Goal: Task Accomplishment & Management: Complete application form

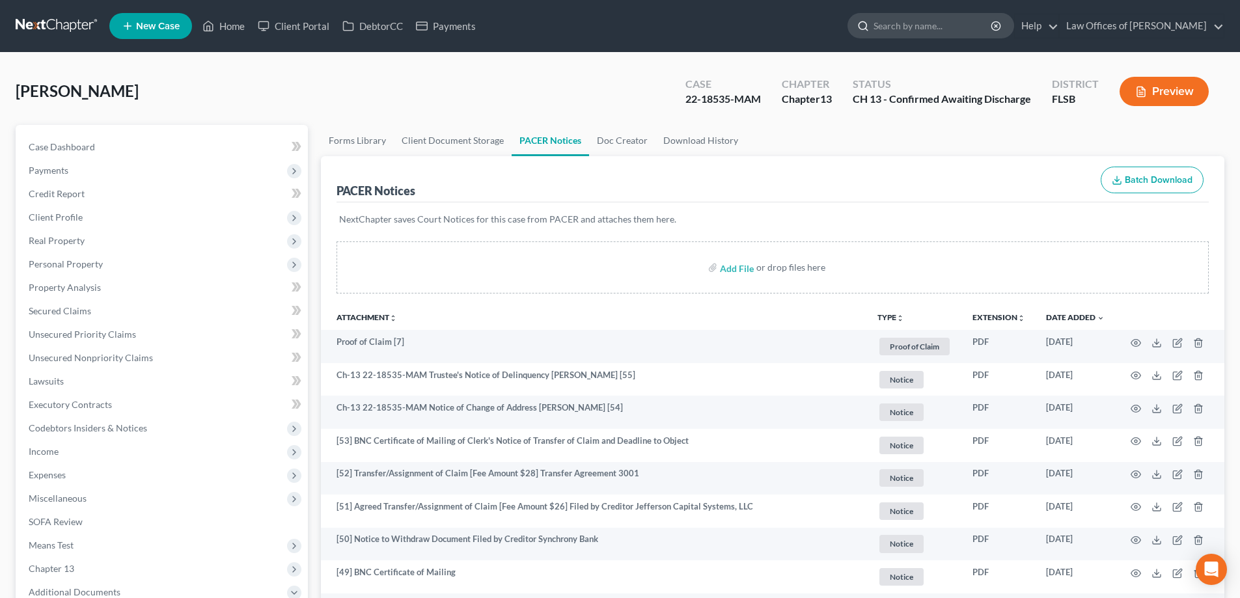
click at [944, 29] on input "search" at bounding box center [932, 26] width 119 height 24
type input "[PERSON_NAME]"
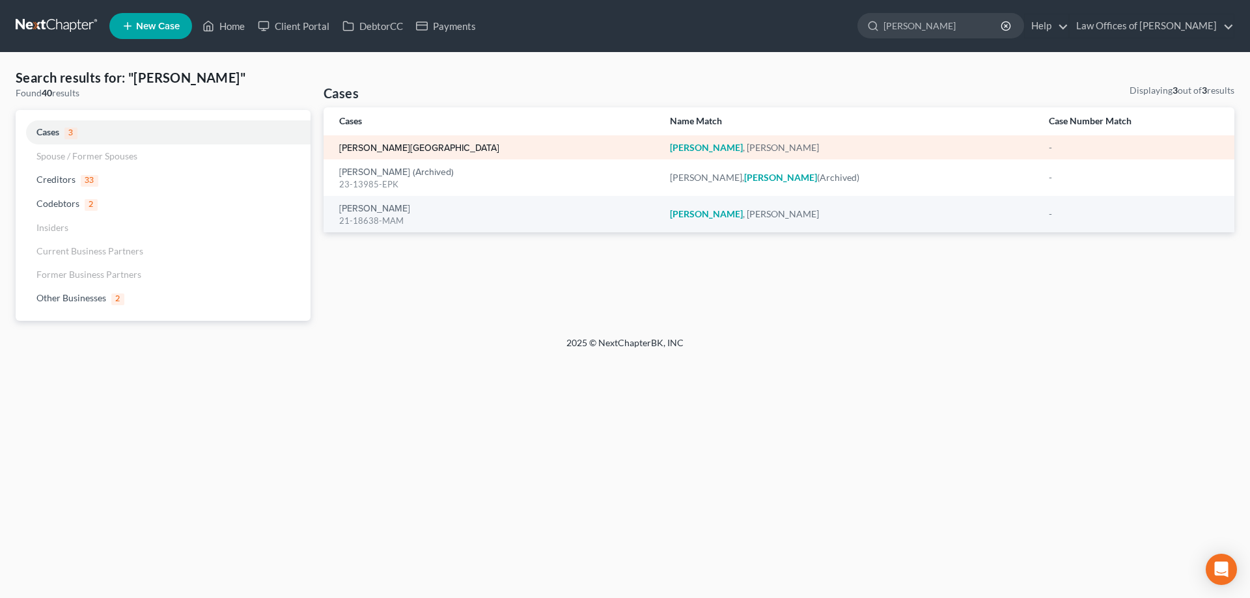
click at [364, 146] on link "[PERSON_NAME][GEOGRAPHIC_DATA]" at bounding box center [419, 148] width 160 height 9
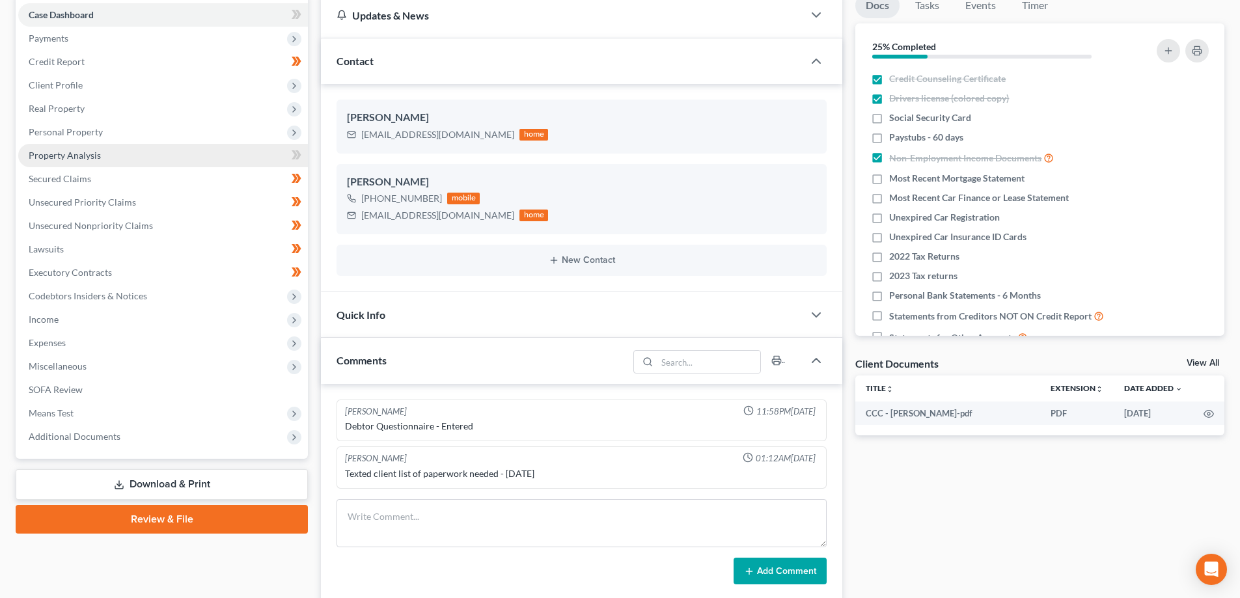
scroll to position [107, 0]
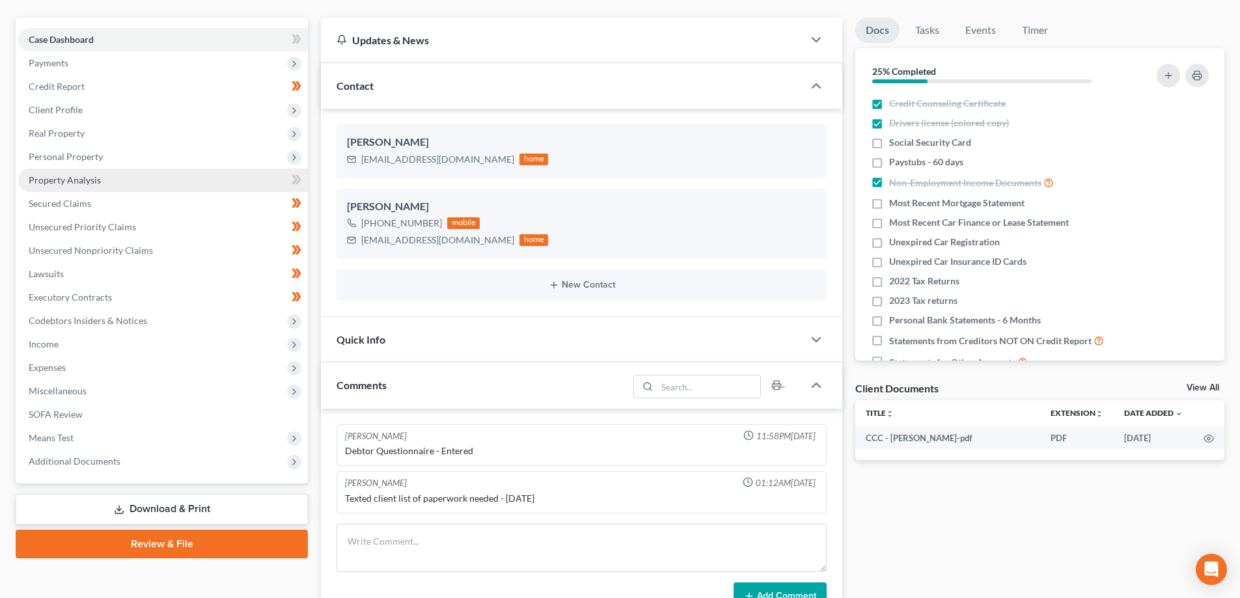
click at [84, 179] on span "Property Analysis" at bounding box center [65, 179] width 72 height 11
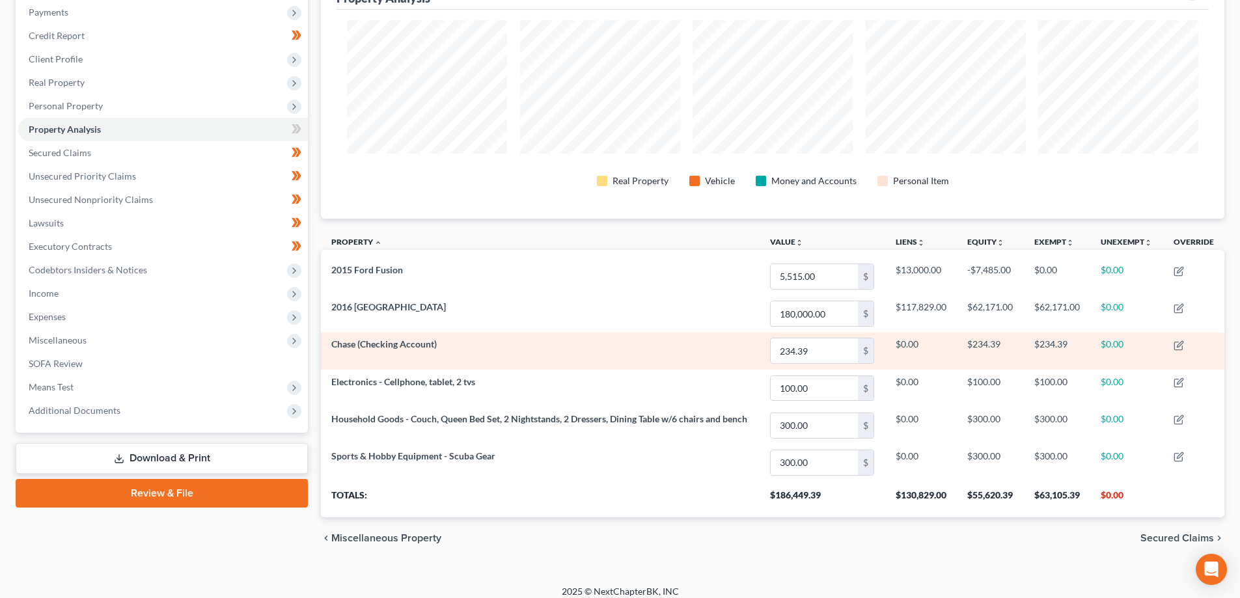
scroll to position [169, 0]
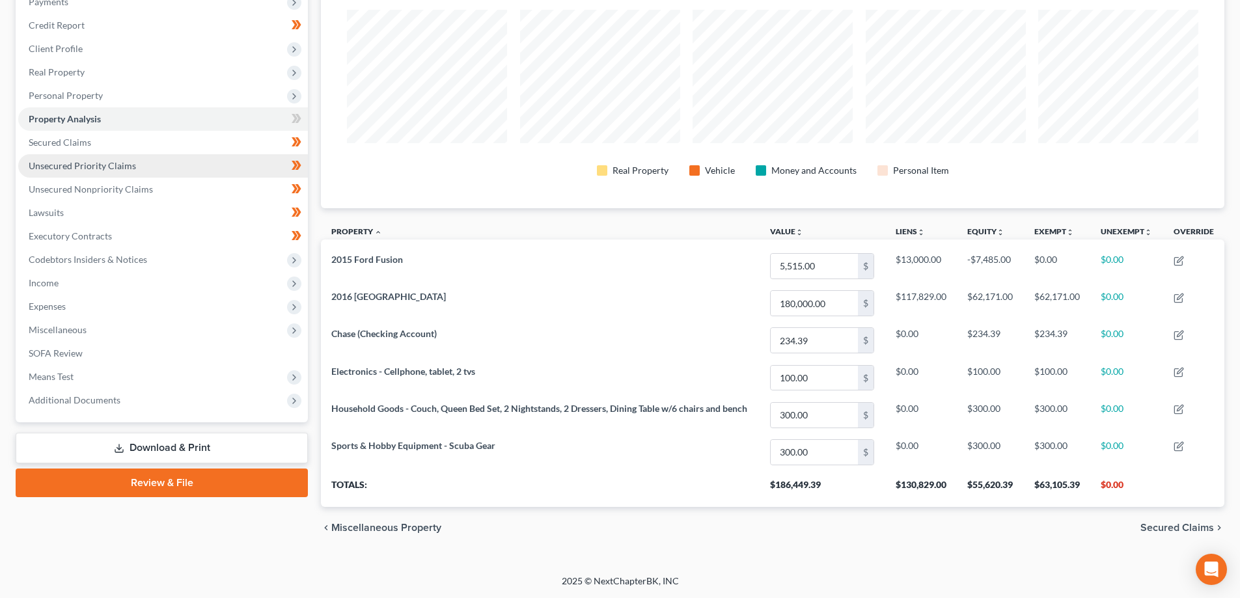
click at [133, 166] on span "Unsecured Priority Claims" at bounding box center [82, 165] width 107 height 11
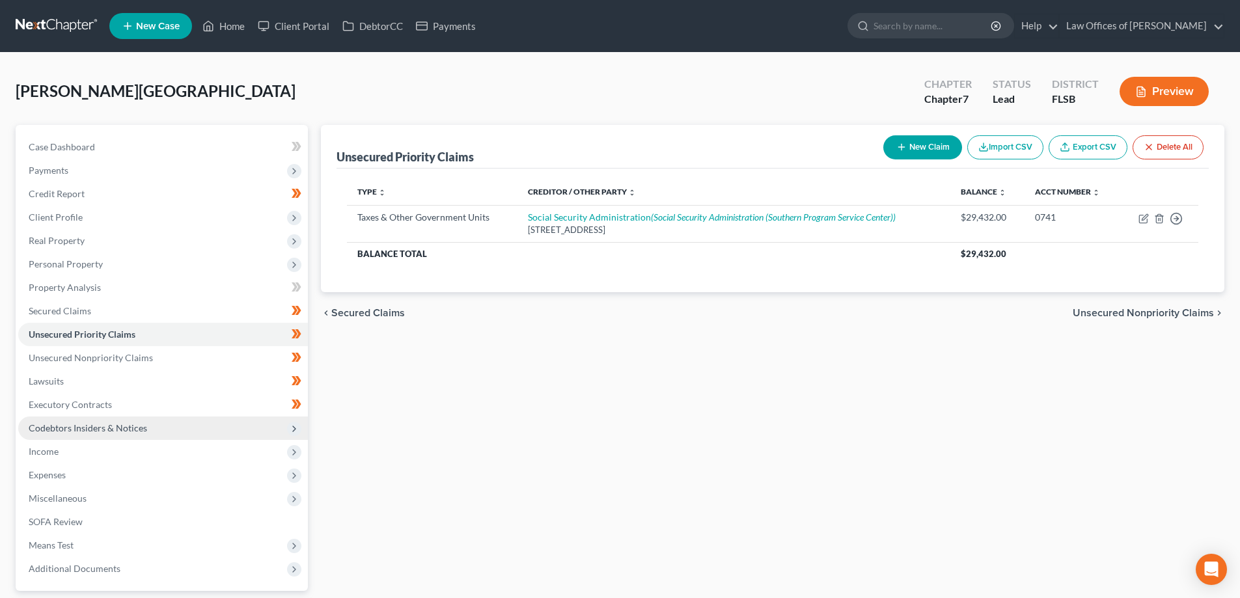
click at [98, 431] on span "Codebtors Insiders & Notices" at bounding box center [88, 427] width 118 height 11
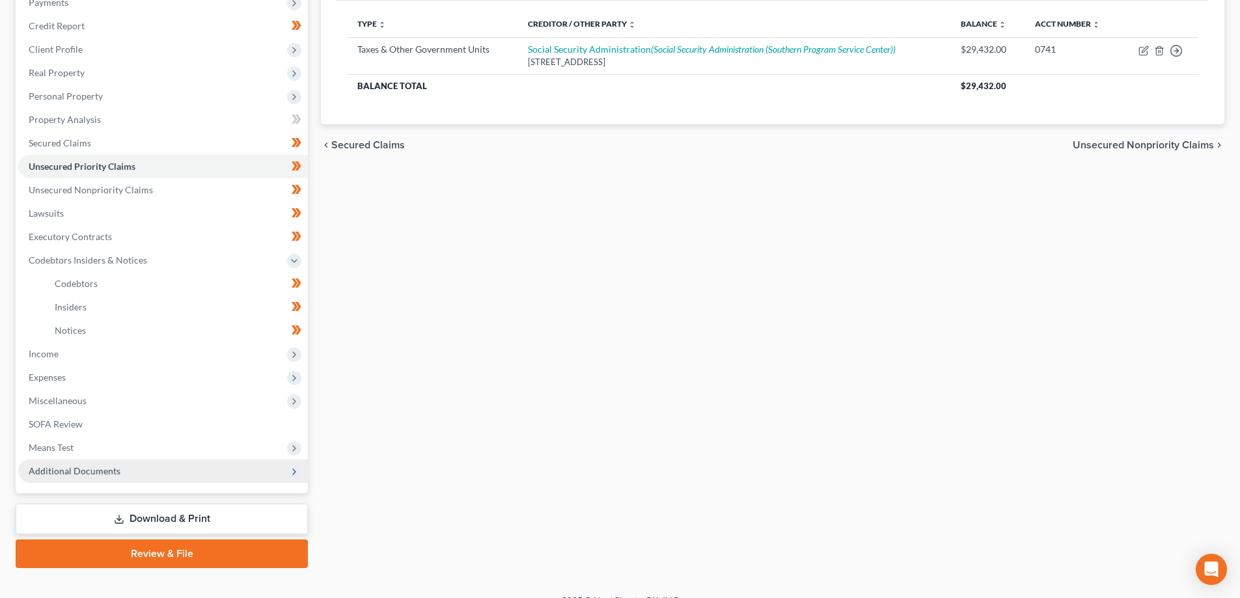
scroll to position [187, 0]
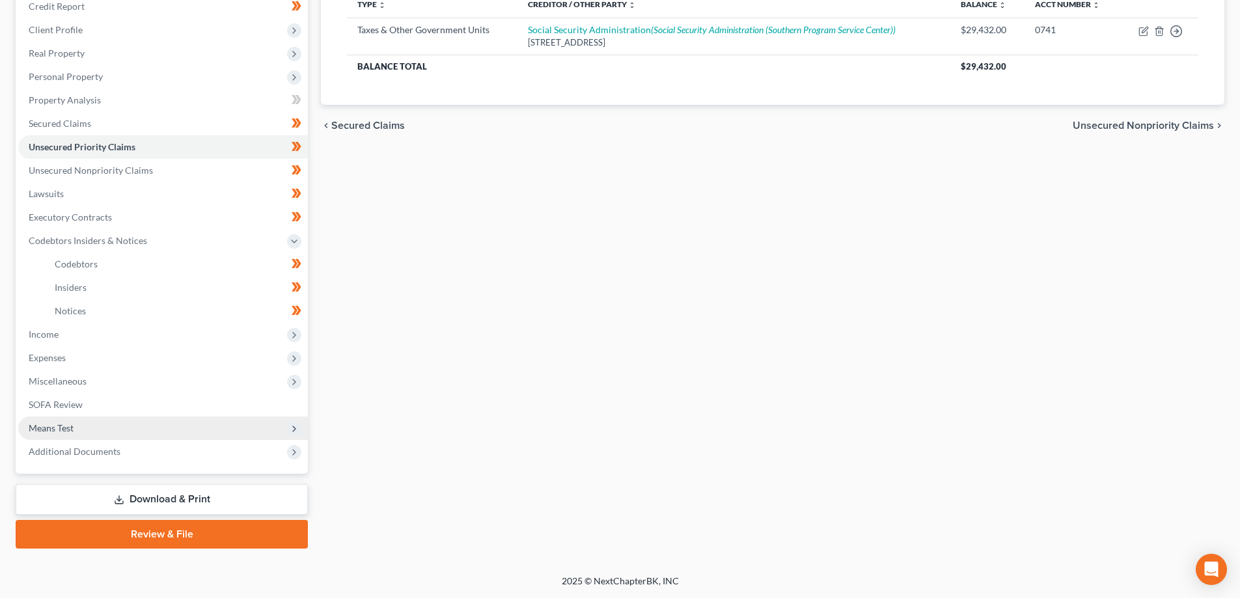
click at [94, 434] on span "Means Test" at bounding box center [163, 428] width 290 height 23
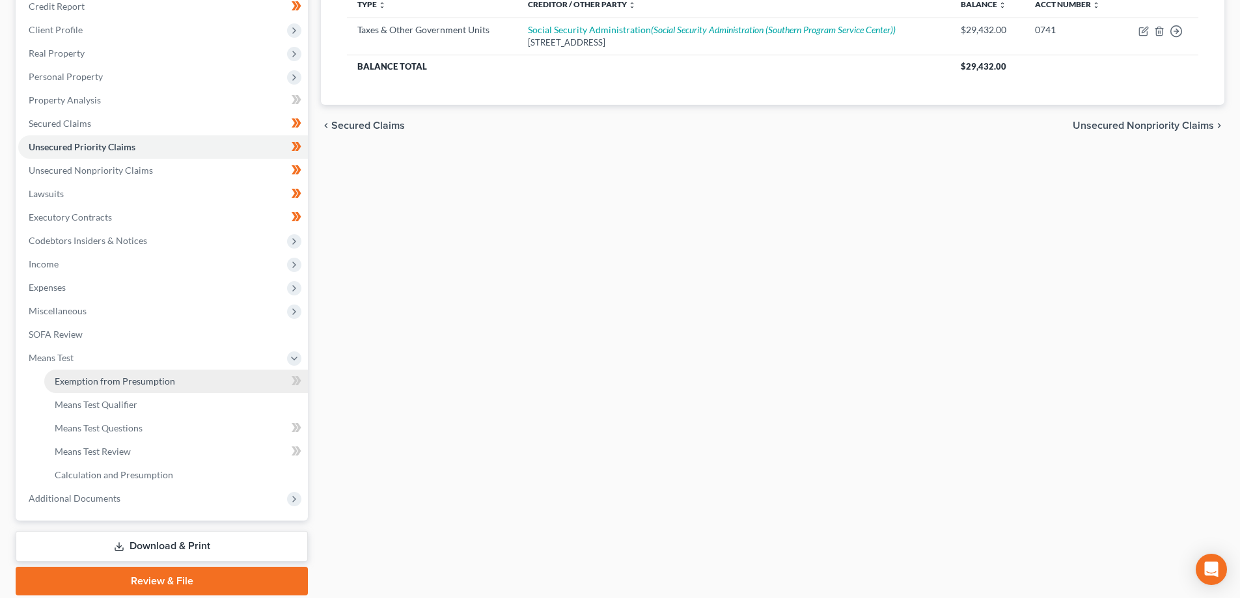
click at [117, 383] on span "Exemption from Presumption" at bounding box center [115, 381] width 120 height 11
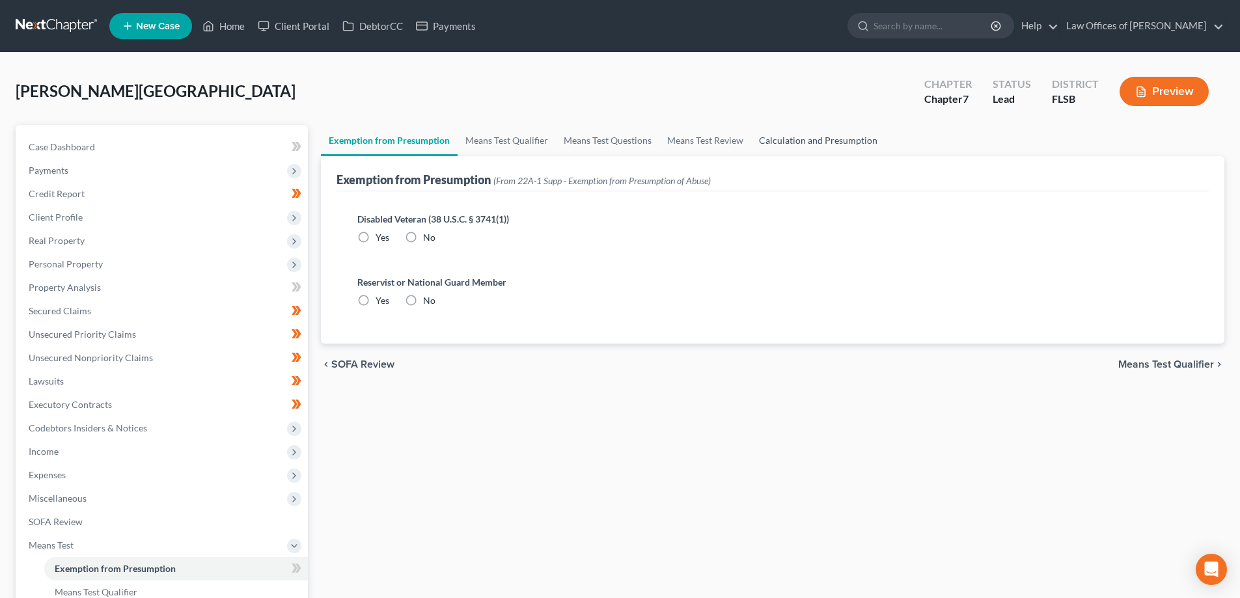
click at [802, 139] on link "Calculation and Presumption" at bounding box center [818, 140] width 134 height 31
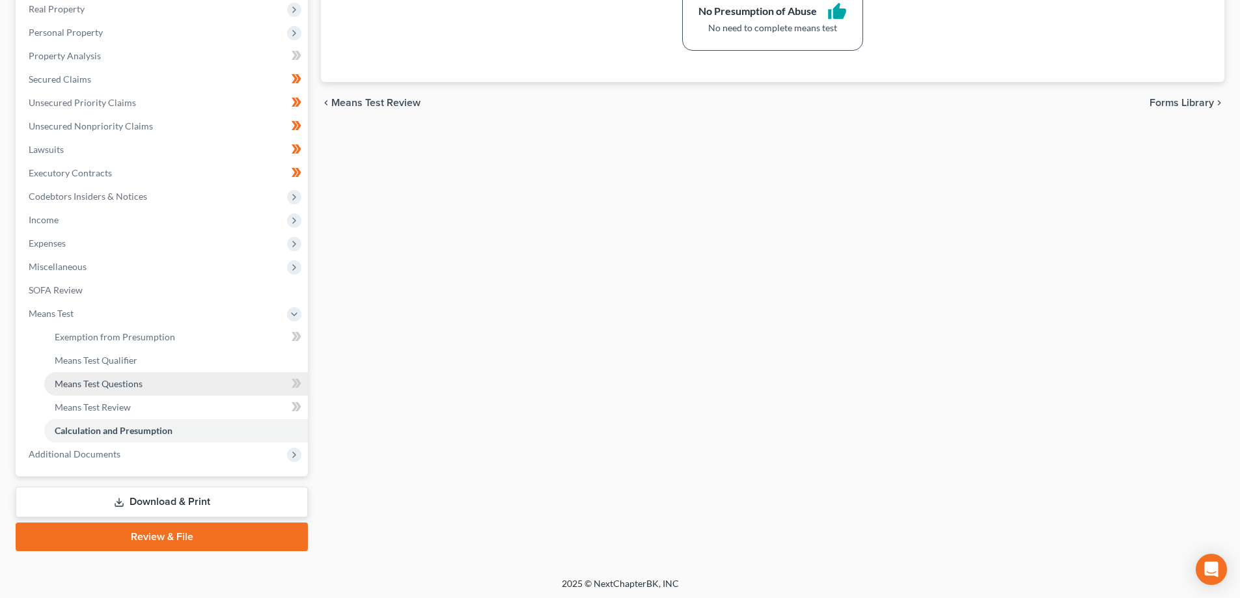
scroll to position [234, 0]
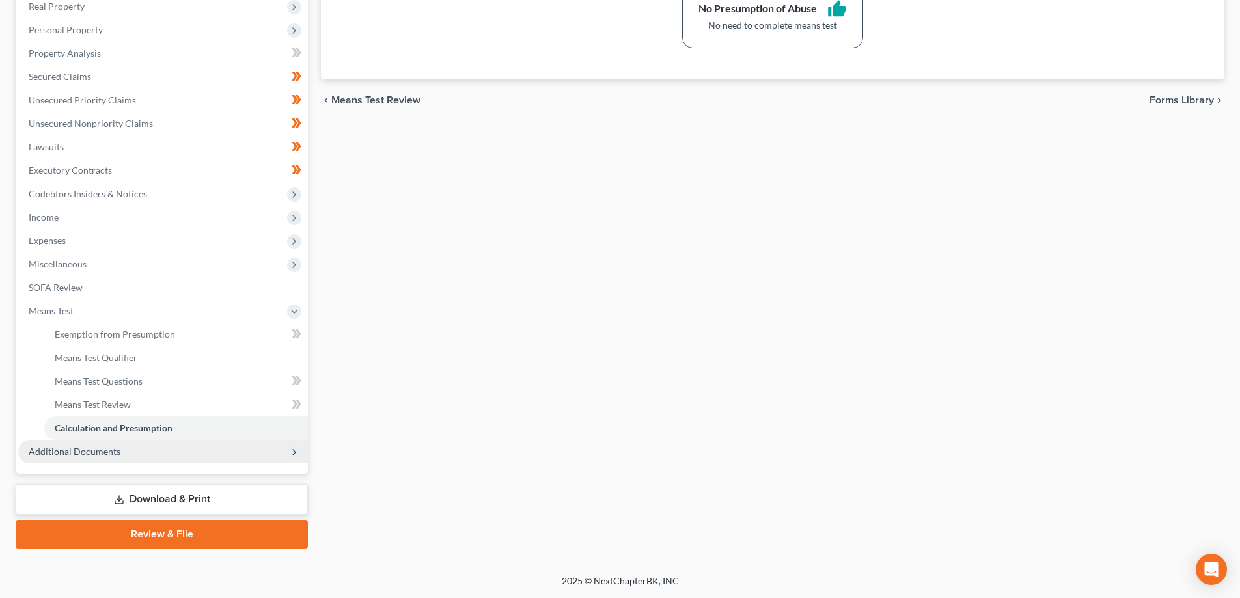
click at [71, 458] on span "Additional Documents" at bounding box center [163, 451] width 290 height 23
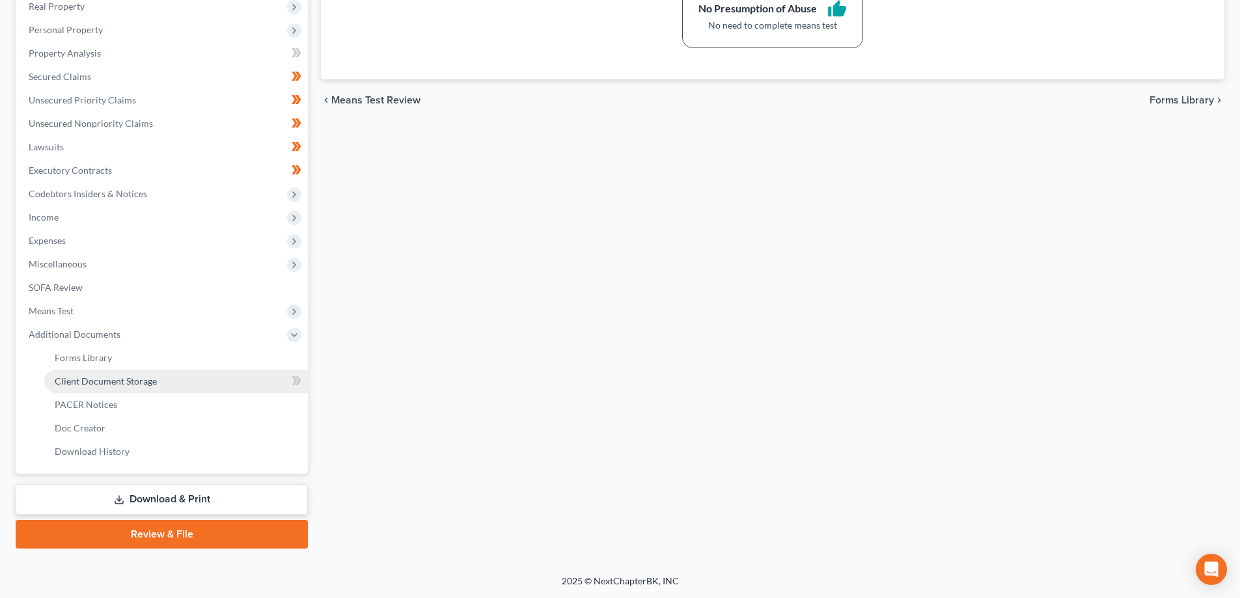
click at [108, 385] on span "Client Document Storage" at bounding box center [106, 381] width 102 height 11
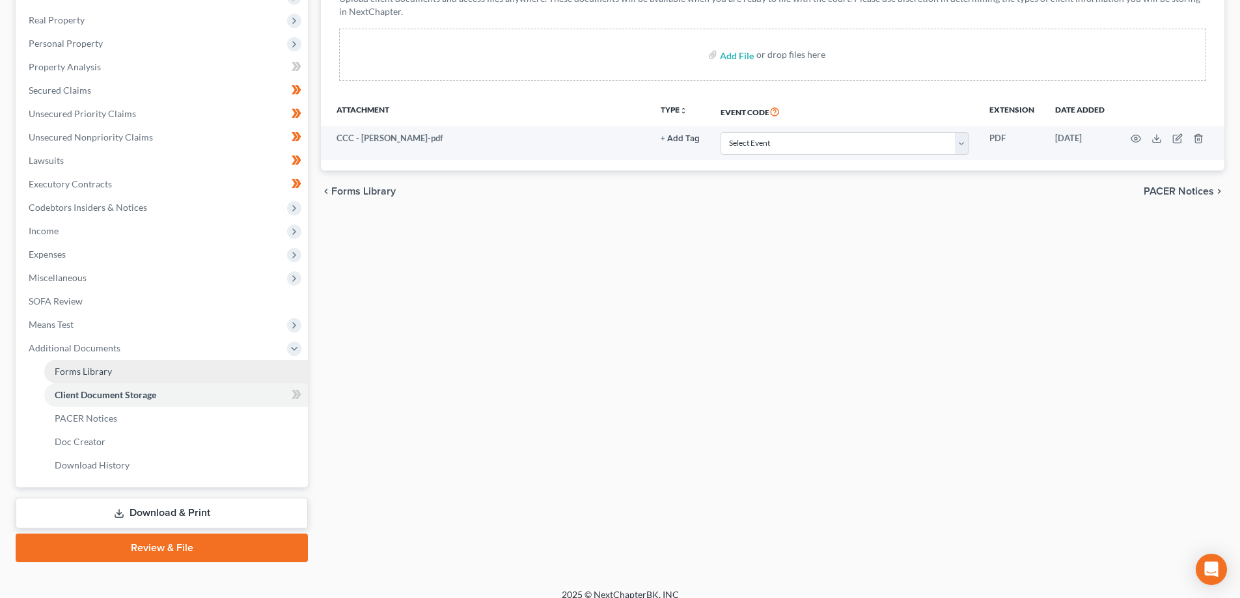
scroll to position [234, 0]
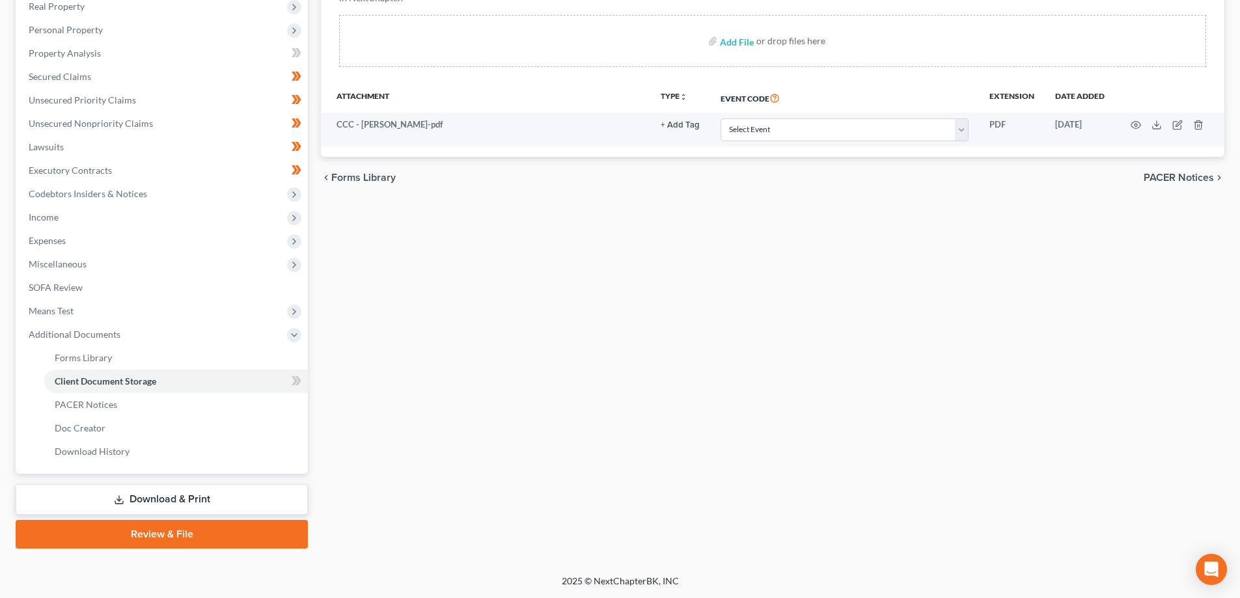
click at [176, 533] on link "Review & File" at bounding box center [162, 534] width 292 height 29
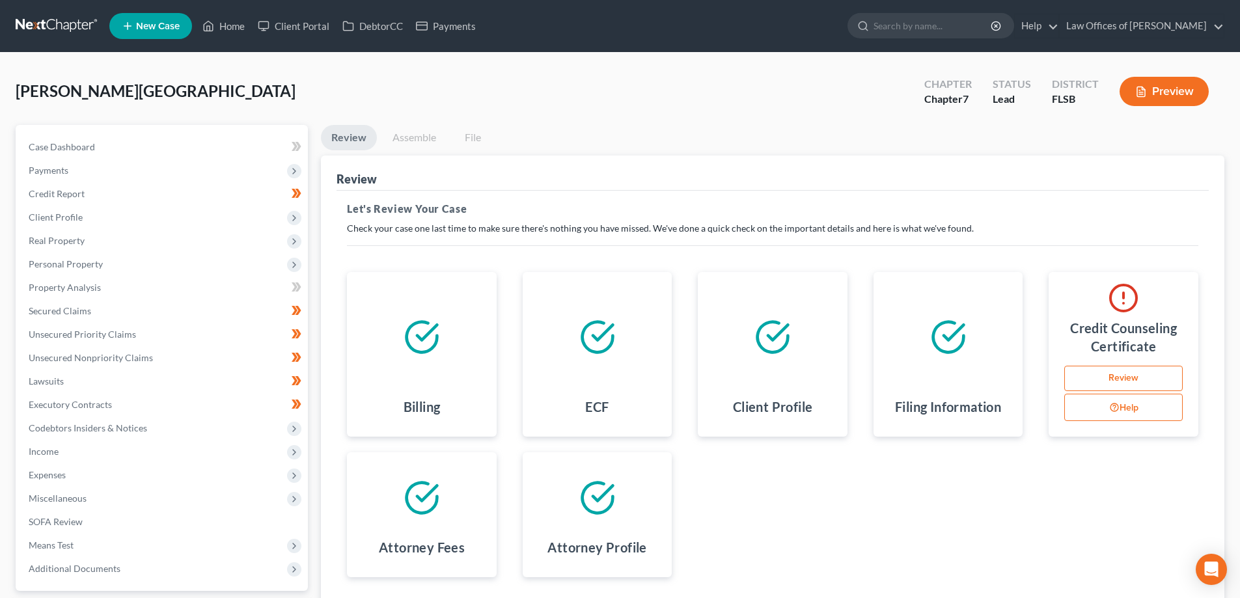
click at [1124, 374] on link "Review" at bounding box center [1123, 379] width 118 height 26
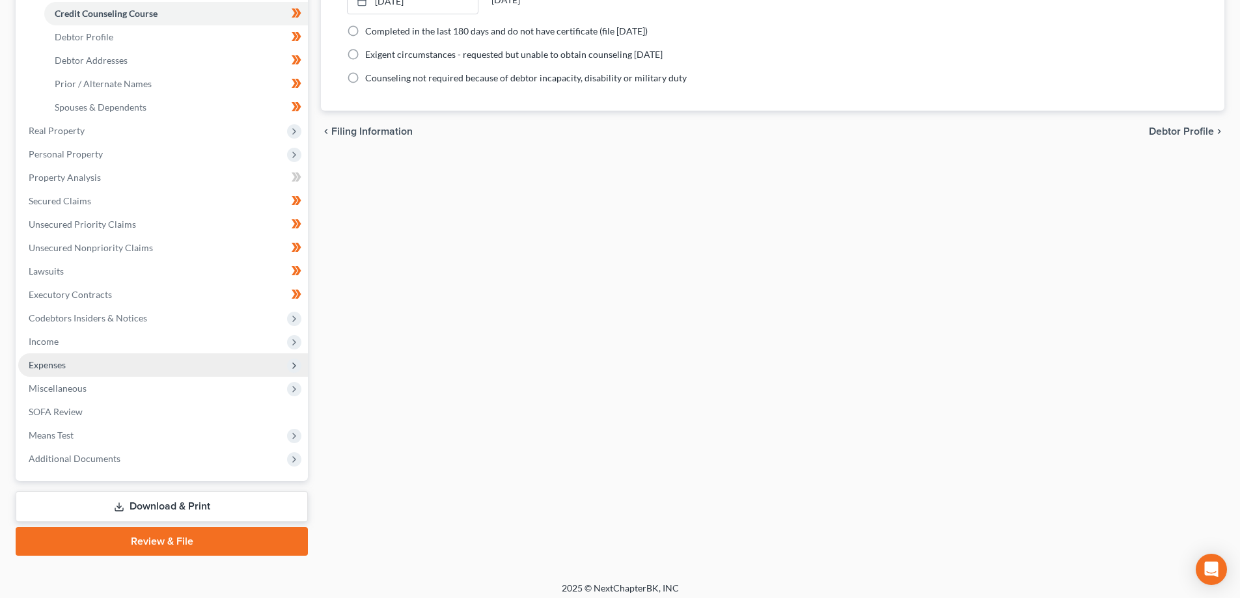
scroll to position [258, 0]
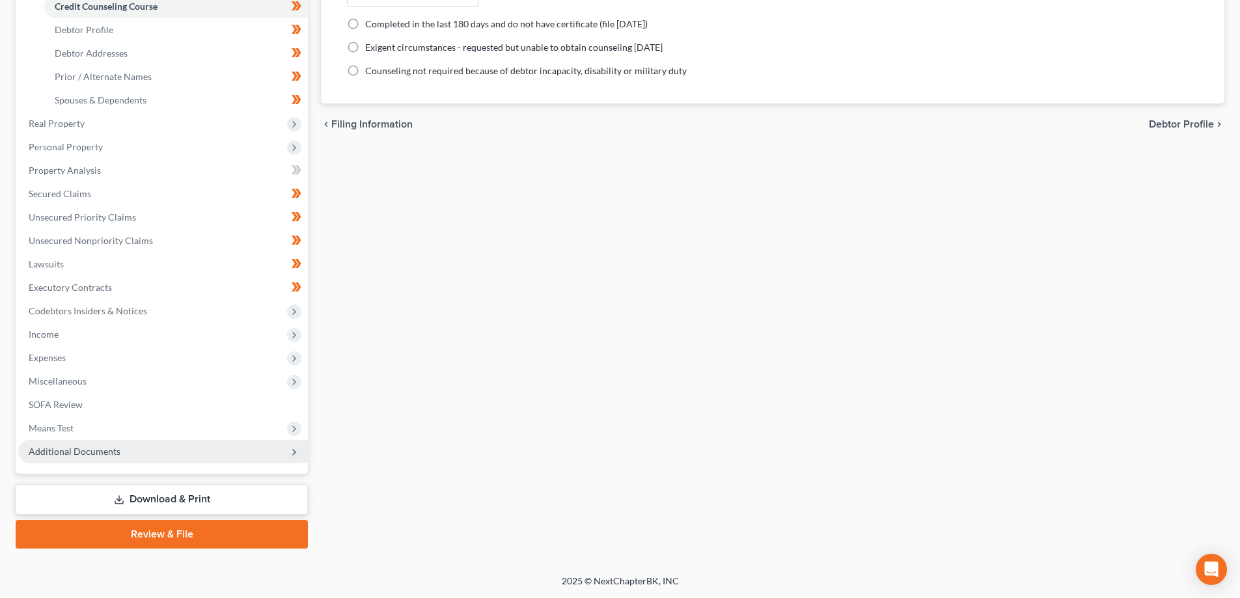
click at [77, 450] on span "Additional Documents" at bounding box center [75, 451] width 92 height 11
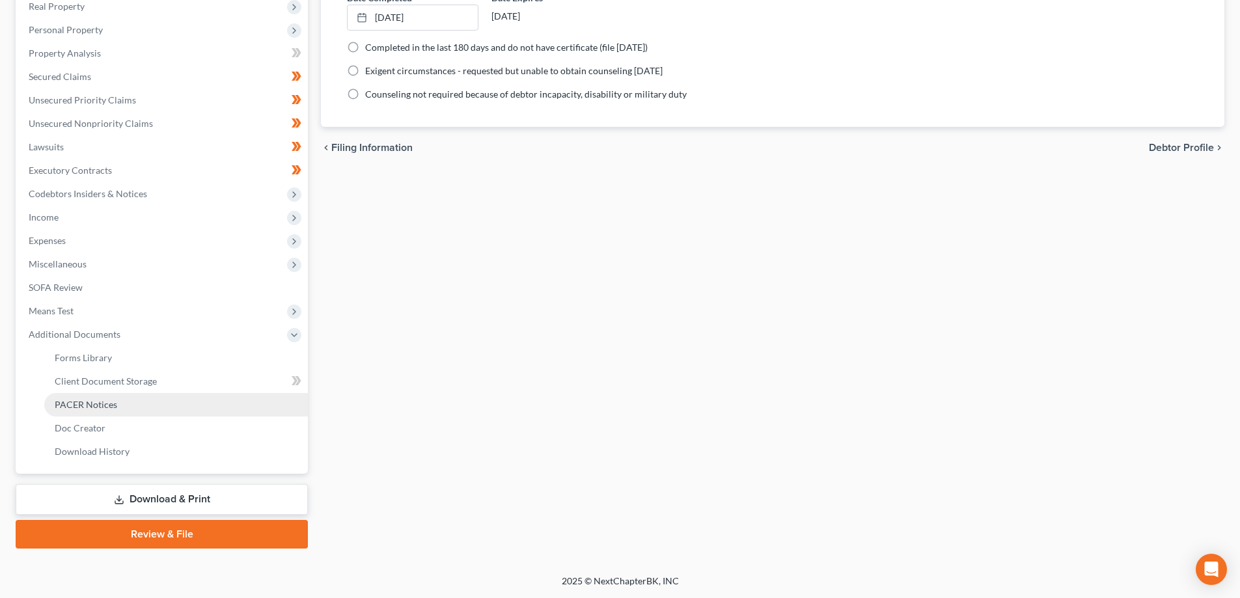
scroll to position [234, 0]
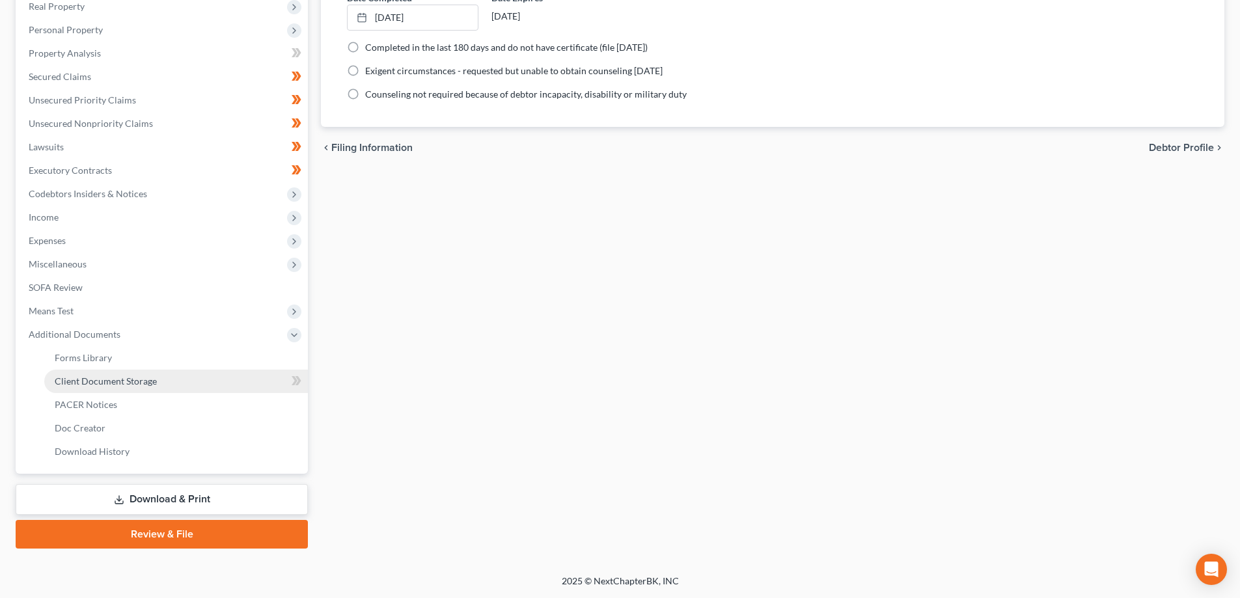
click at [90, 390] on link "Client Document Storage" at bounding box center [176, 381] width 264 height 23
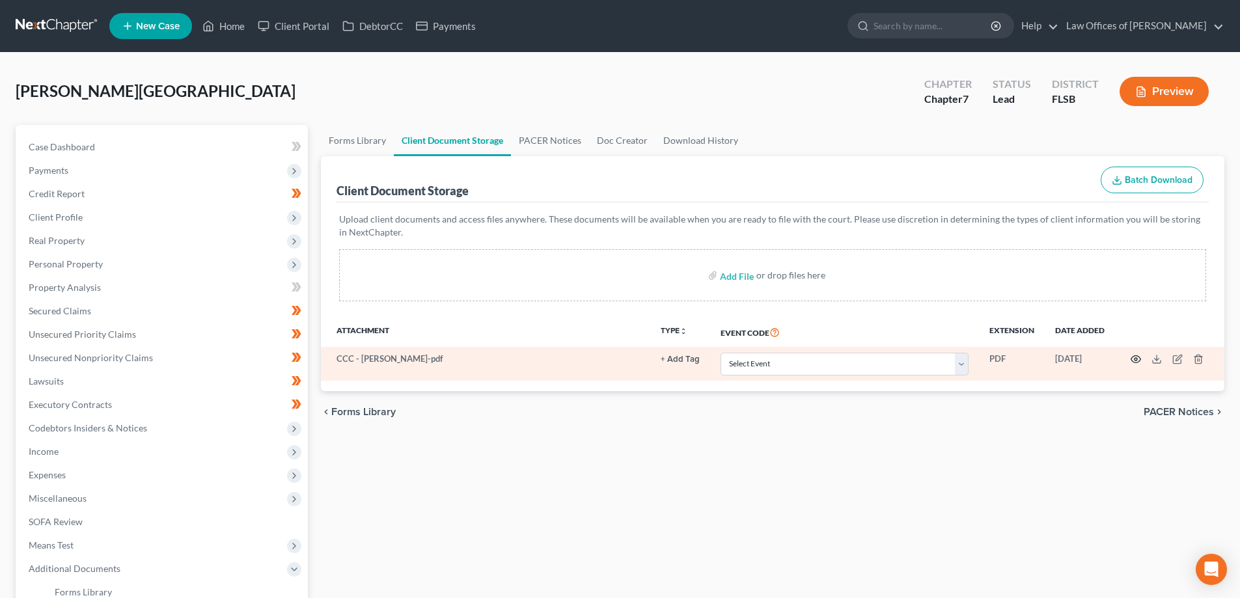
click at [1133, 361] on icon "button" at bounding box center [1136, 359] width 10 height 10
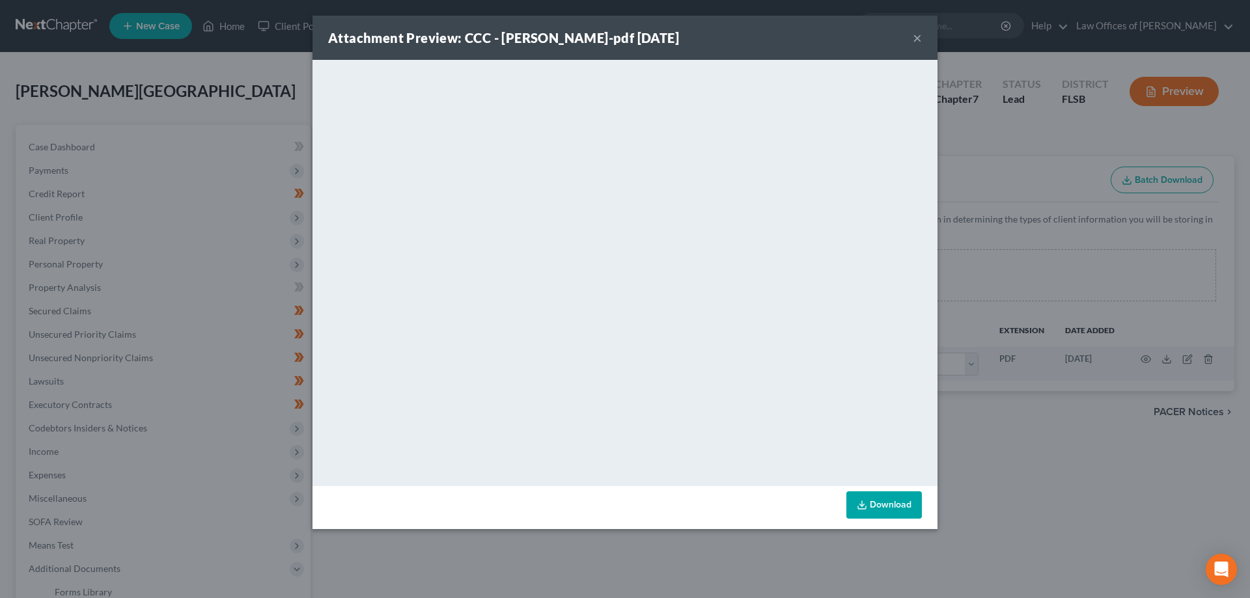
click at [919, 36] on button "×" at bounding box center [916, 38] width 9 height 16
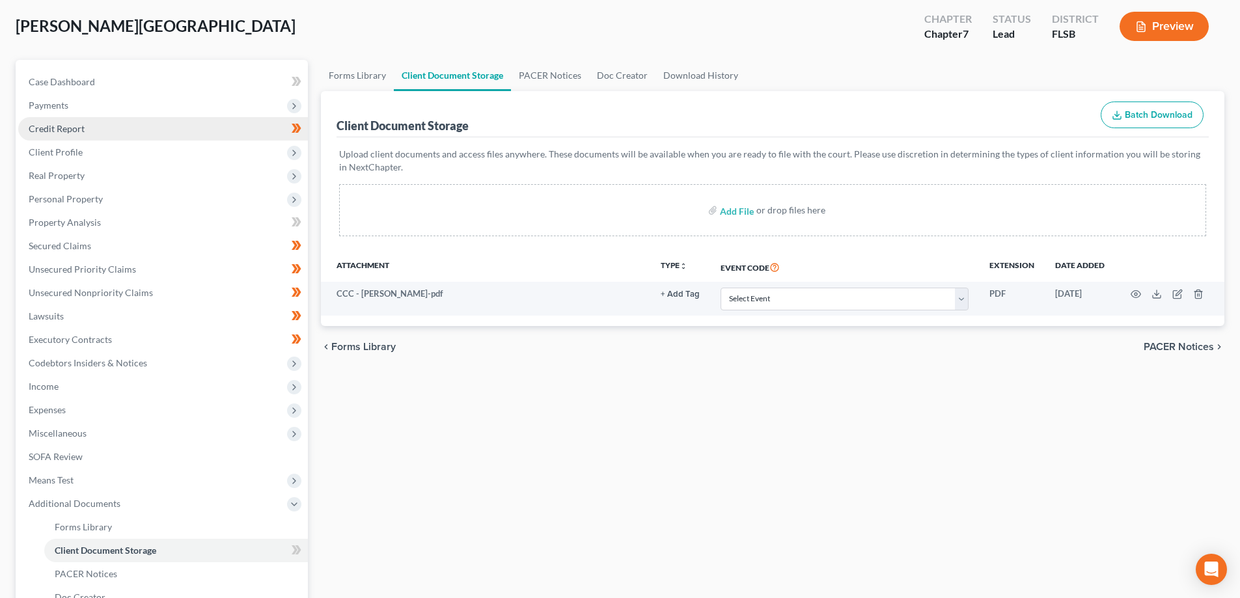
click at [59, 131] on span "Credit Report" at bounding box center [57, 128] width 56 height 11
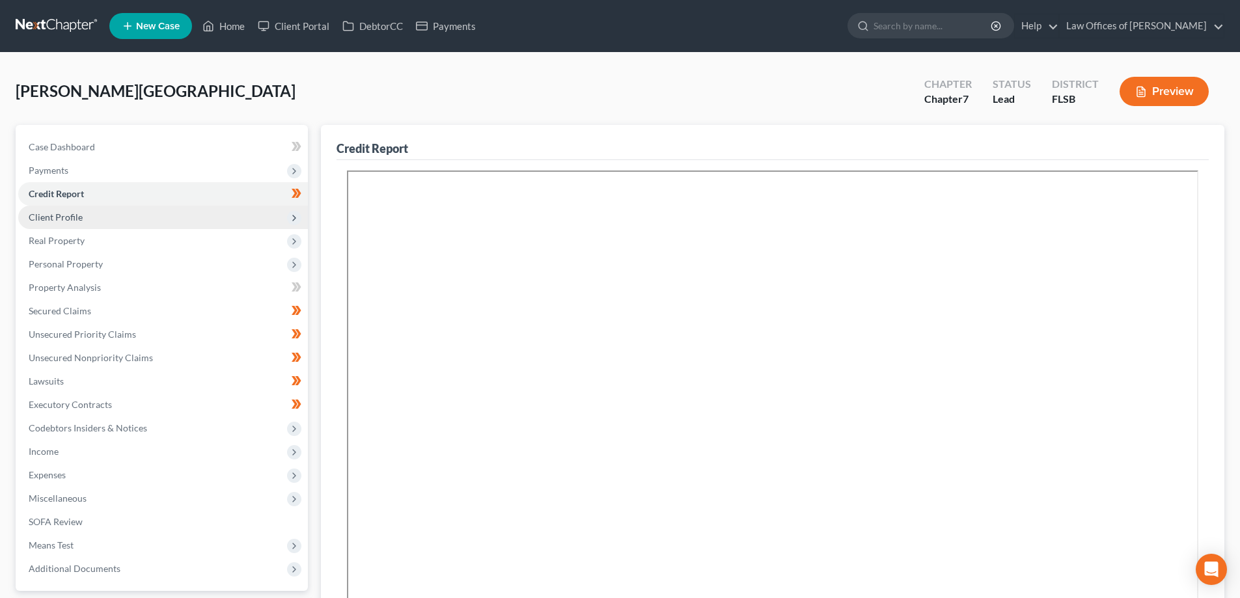
click at [79, 224] on span "Client Profile" at bounding box center [163, 217] width 290 height 23
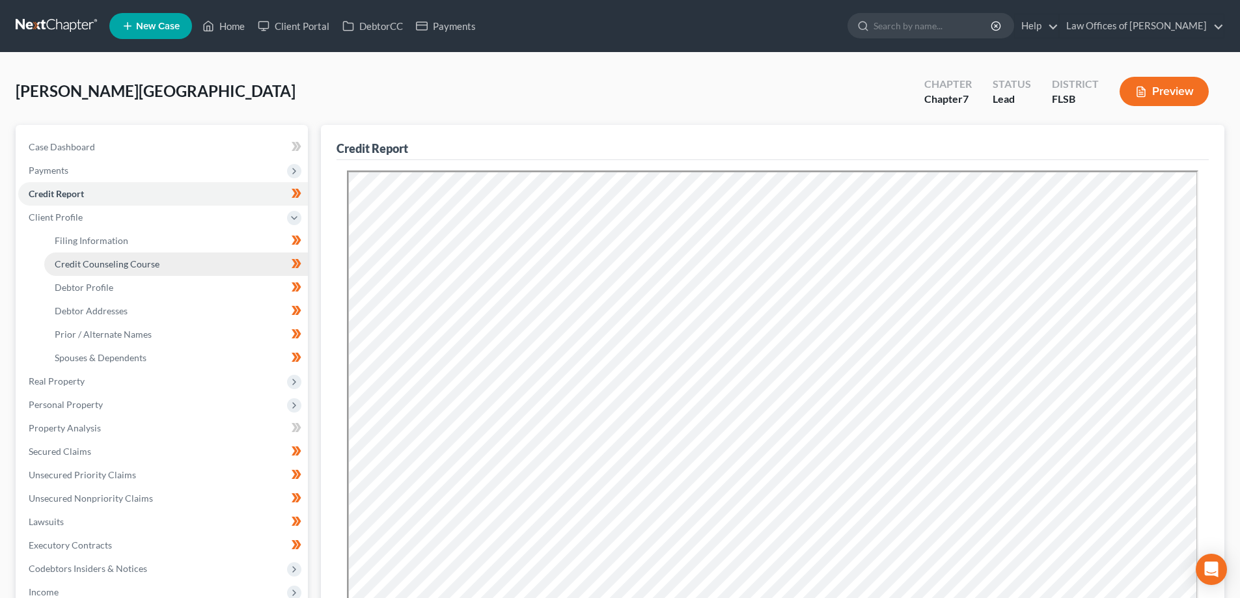
click at [132, 271] on link "Credit Counseling Course" at bounding box center [176, 264] width 264 height 23
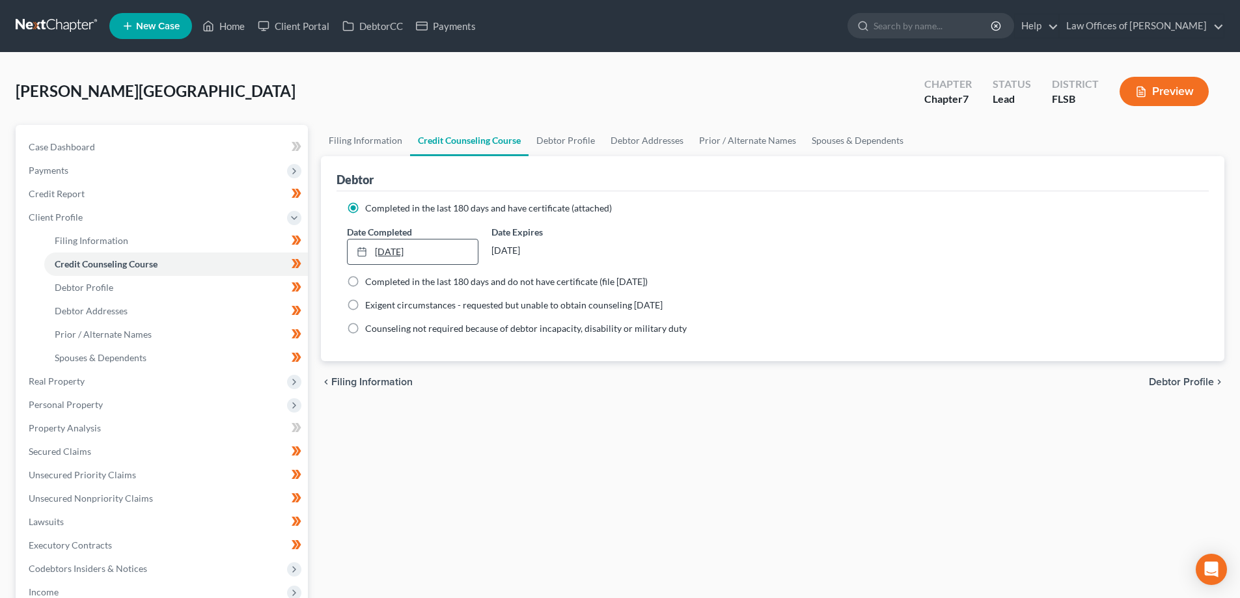
click at [387, 256] on link "[DATE]" at bounding box center [413, 252] width 130 height 25
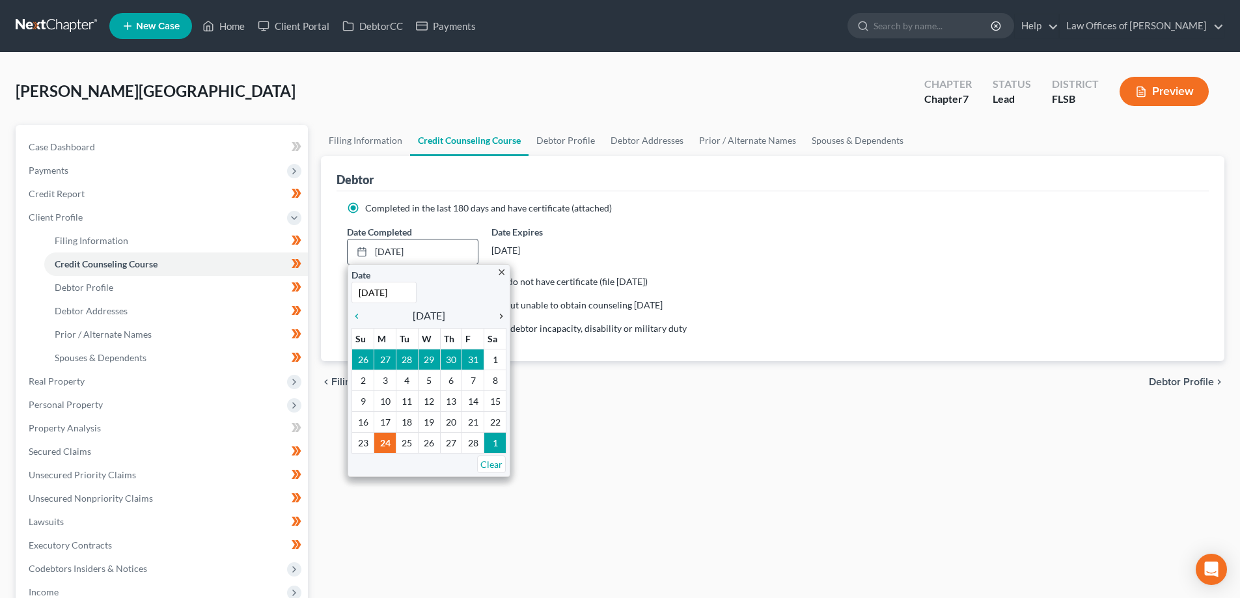
click at [504, 314] on icon "chevron_right" at bounding box center [497, 316] width 17 height 10
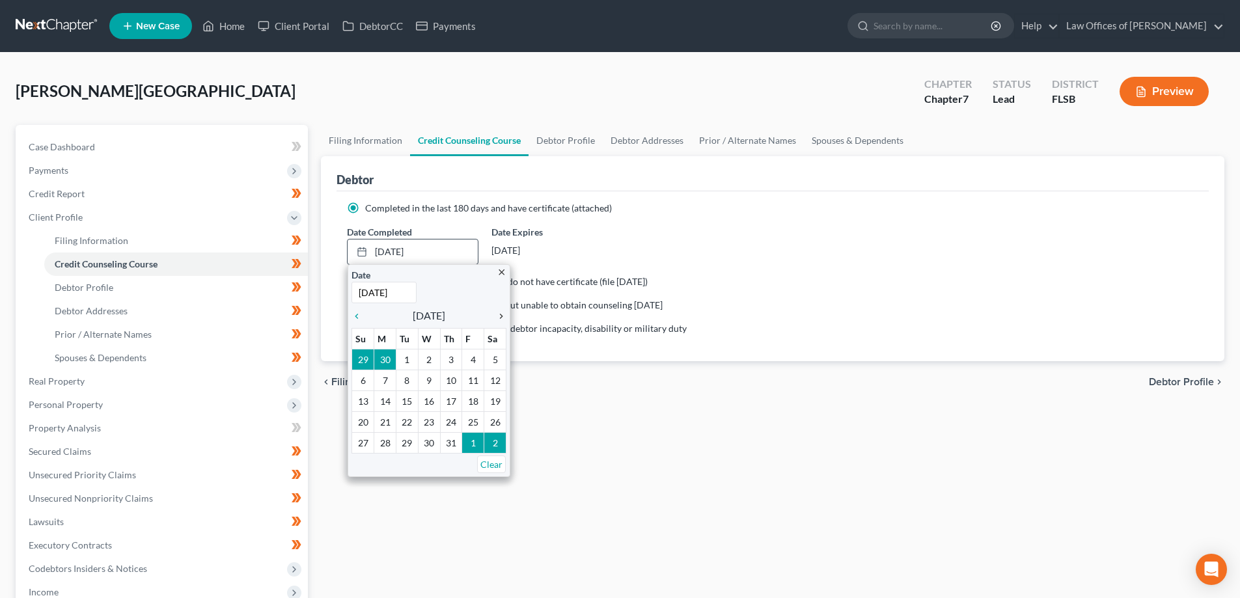
click at [504, 314] on icon "chevron_right" at bounding box center [497, 316] width 17 height 10
click at [353, 318] on icon "chevron_left" at bounding box center [359, 316] width 17 height 10
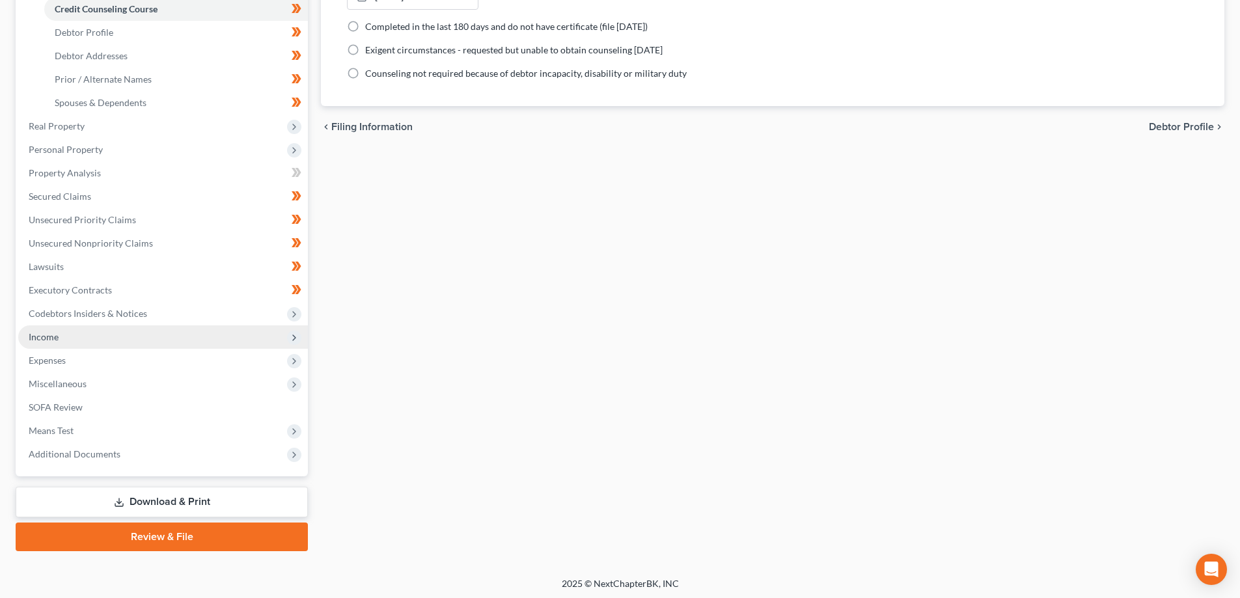
scroll to position [258, 0]
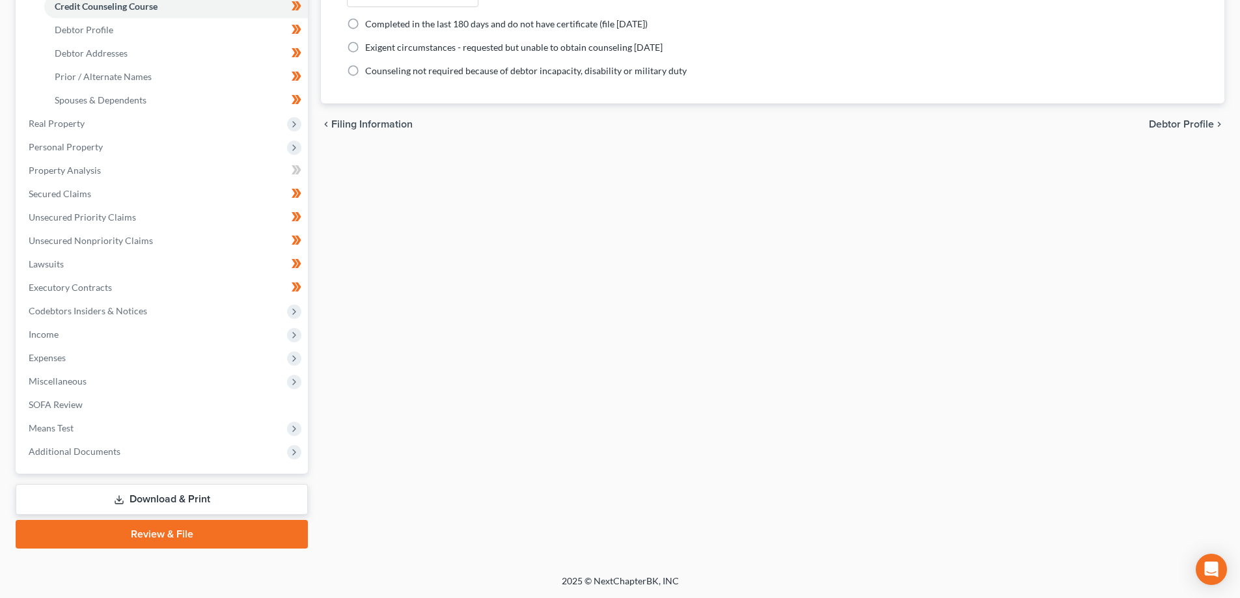
click at [153, 541] on link "Review & File" at bounding box center [162, 534] width 292 height 29
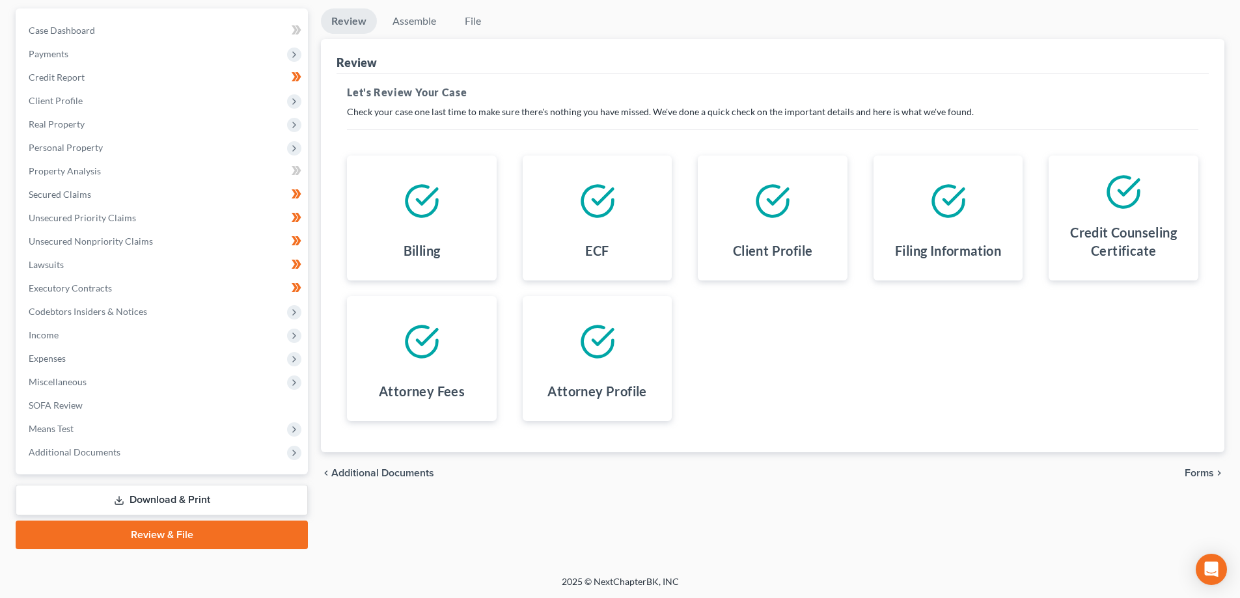
scroll to position [117, 0]
click at [81, 372] on span "Miscellaneous" at bounding box center [163, 381] width 290 height 23
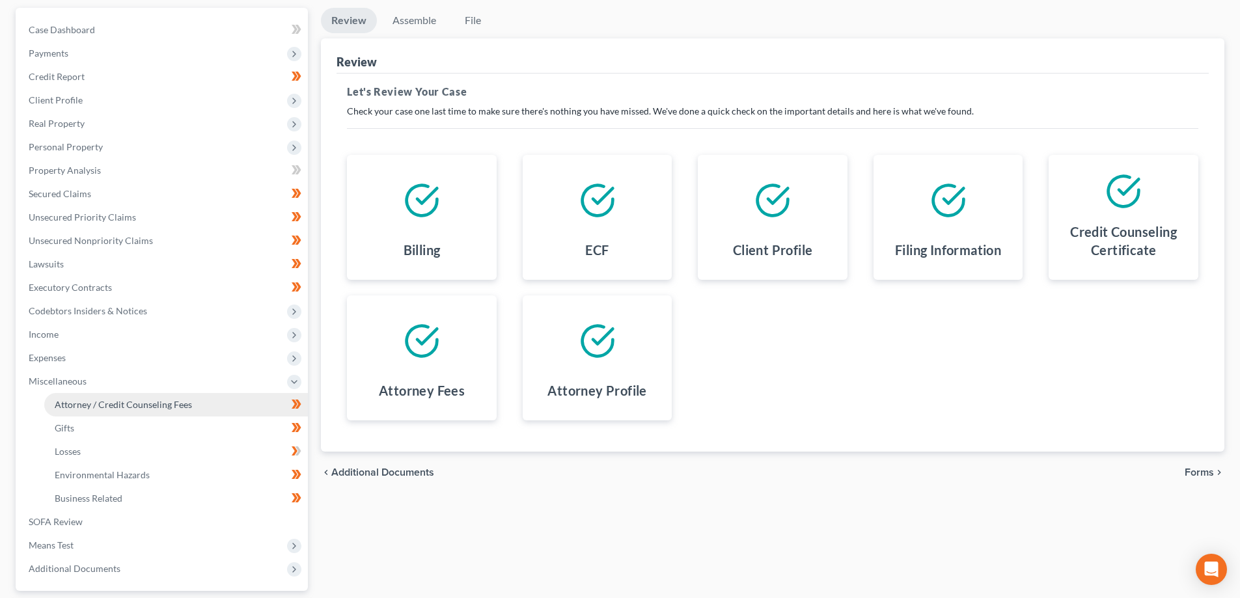
click at [89, 400] on span "Attorney / Credit Counseling Fees" at bounding box center [123, 404] width 137 height 11
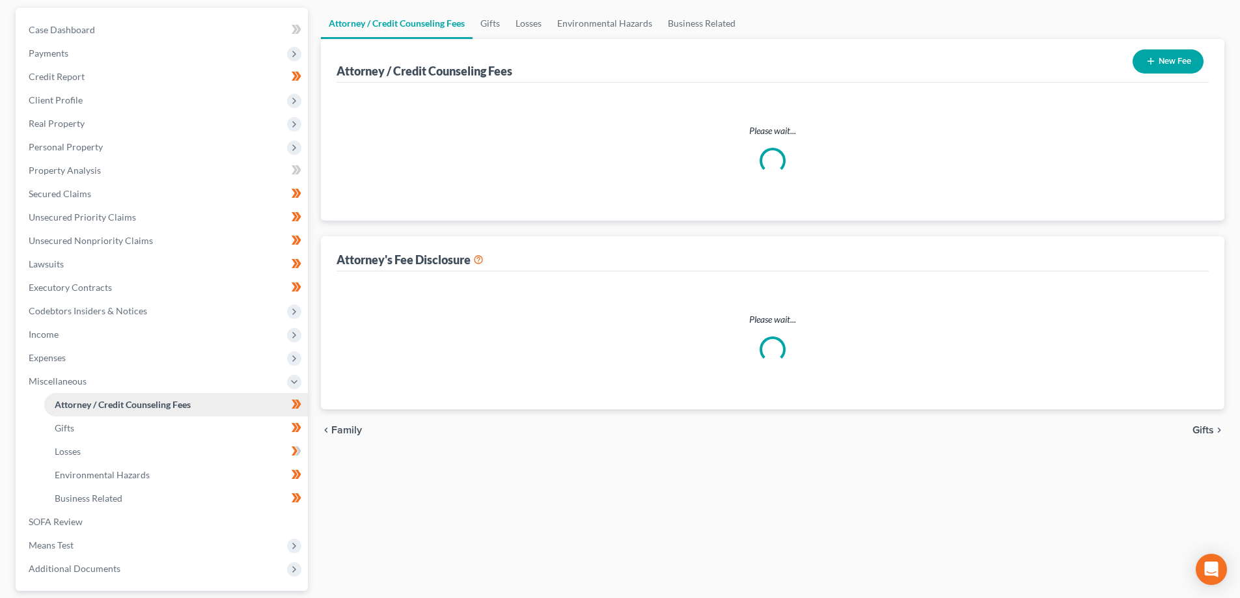
scroll to position [33, 0]
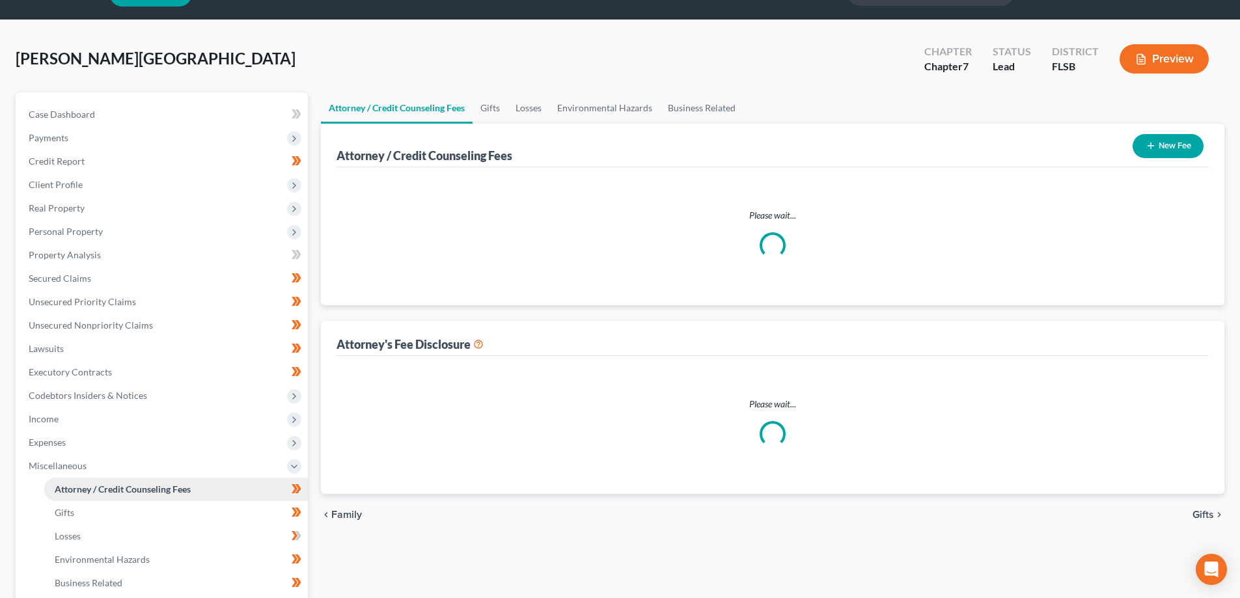
select select "0"
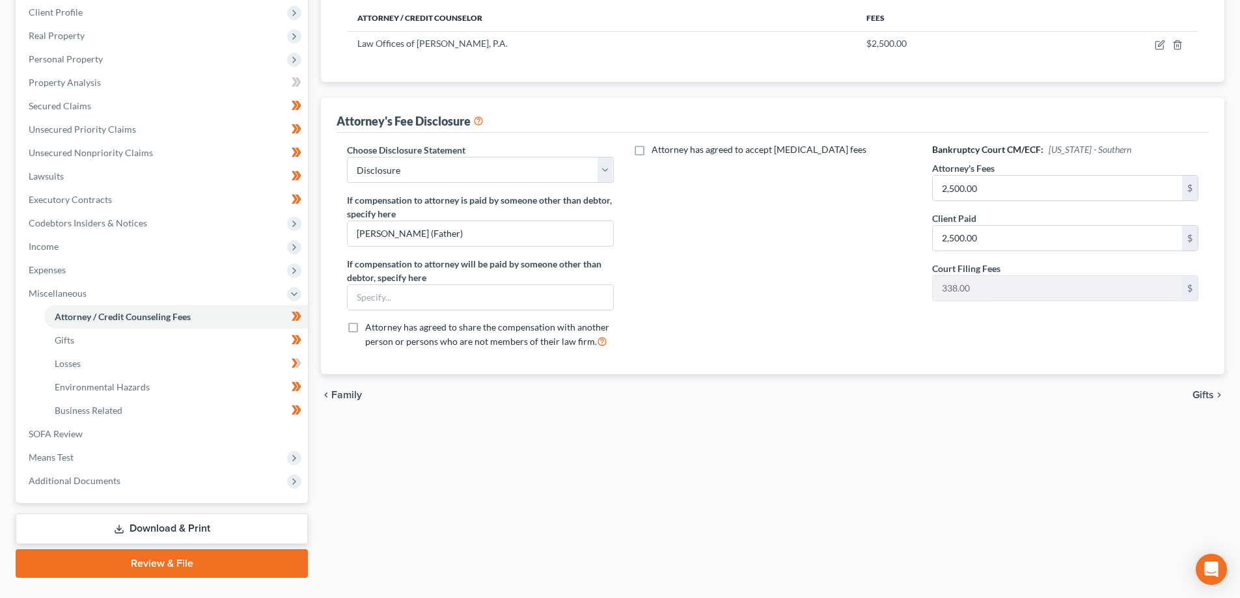
scroll to position [234, 0]
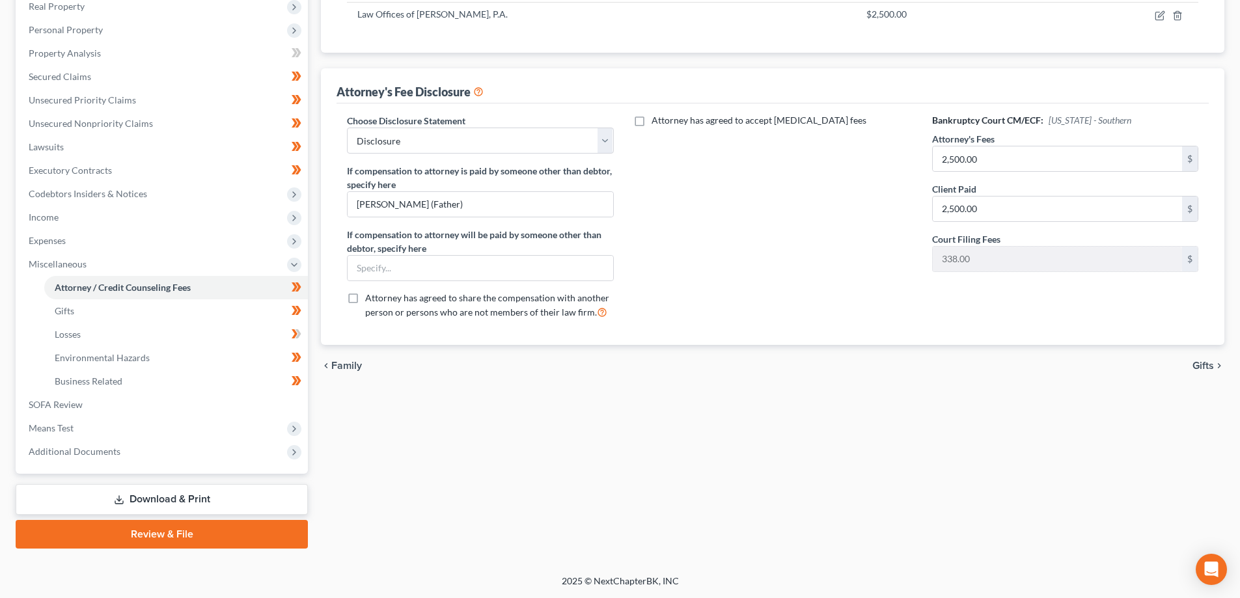
click at [155, 539] on link "Review & File" at bounding box center [162, 534] width 292 height 29
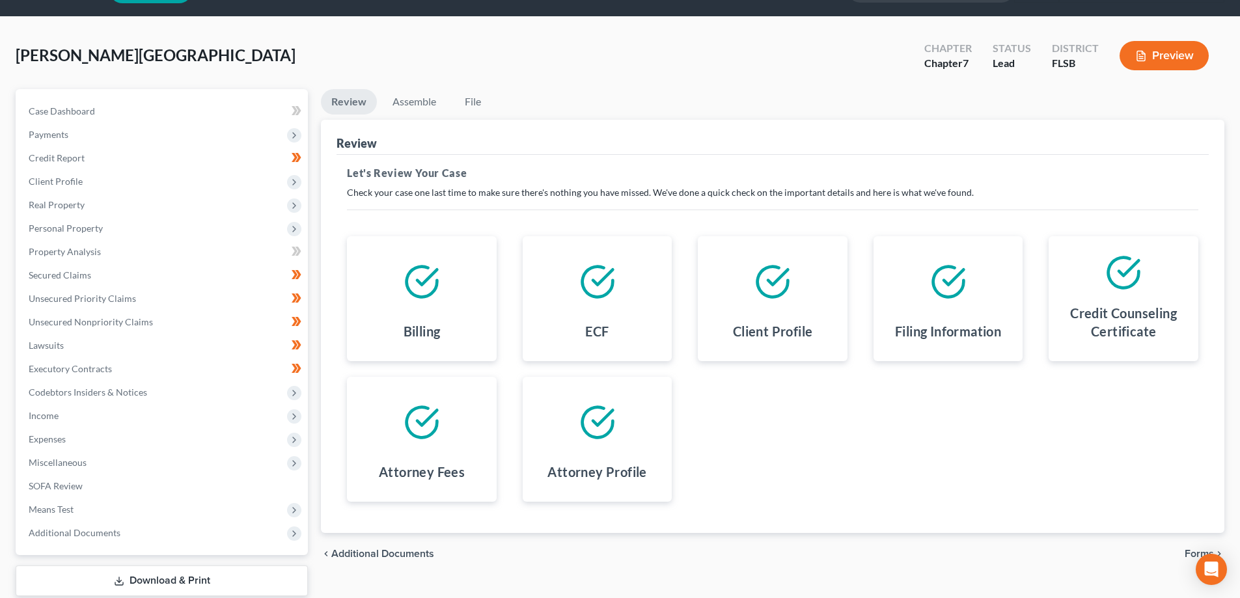
scroll to position [117, 0]
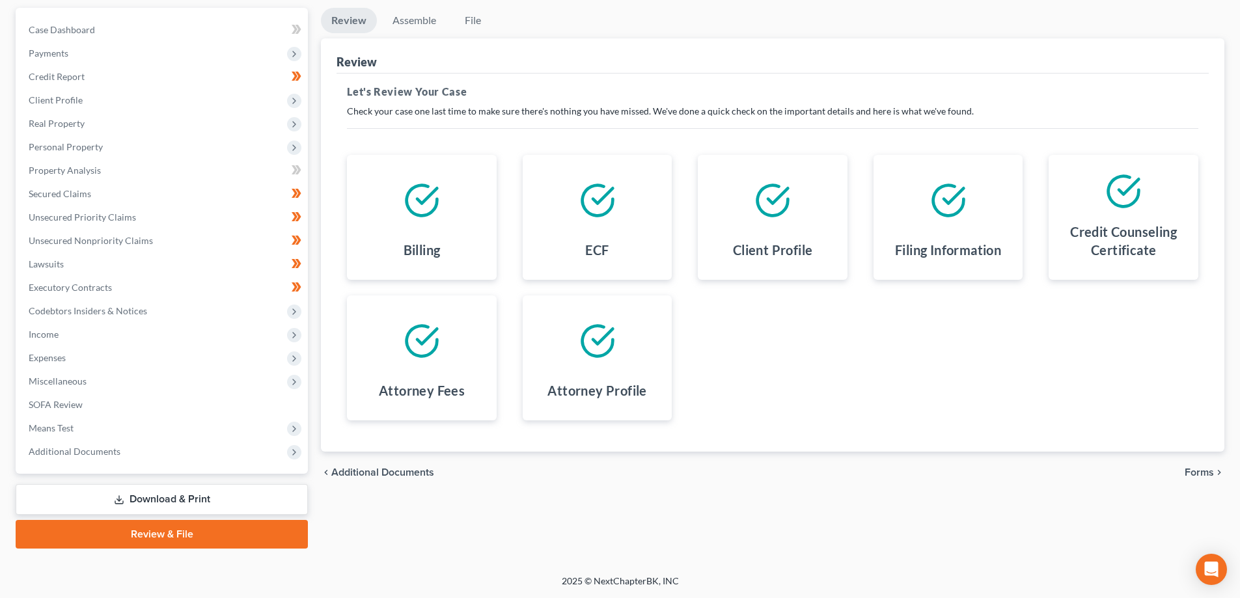
click at [1213, 477] on span "Forms" at bounding box center [1199, 472] width 29 height 10
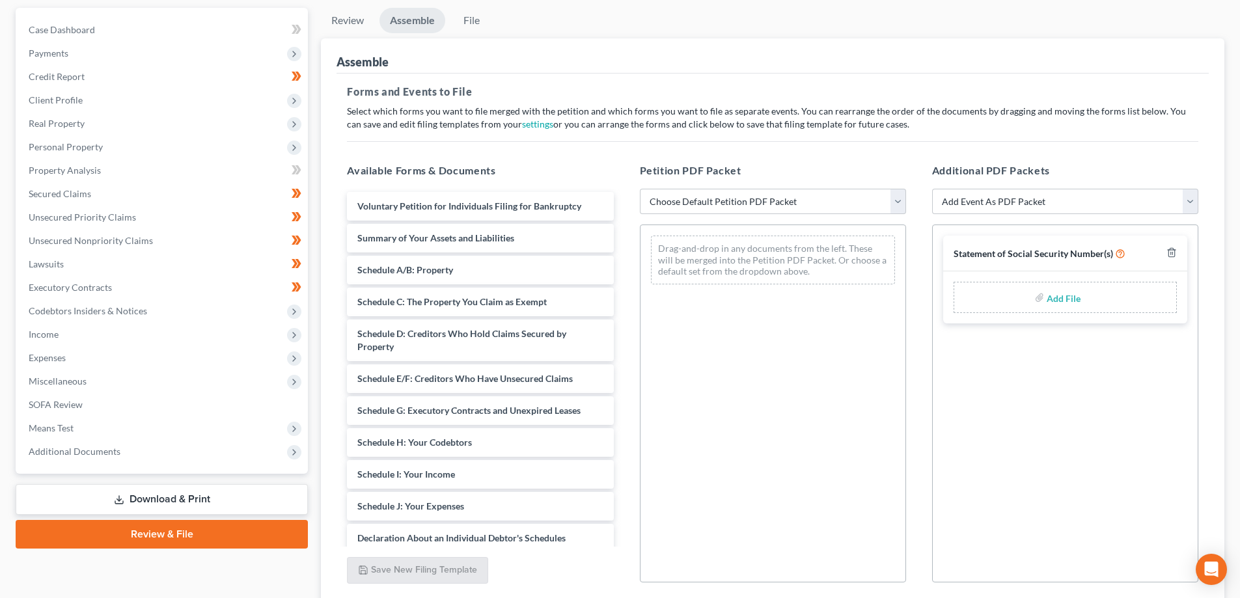
click at [909, 199] on div "Petition PDF Packet Choose Default Petition PDF Packet Emergency Filing (Volunt…" at bounding box center [773, 372] width 292 height 441
click at [895, 199] on select "Choose Default Petition PDF Packet Emergency Filing (Voluntary Petition and Cre…" at bounding box center [773, 202] width 266 height 26
select select "1"
click at [640, 189] on select "Choose Default Petition PDF Packet Emergency Filing (Voluntary Petition and Cre…" at bounding box center [773, 202] width 266 height 26
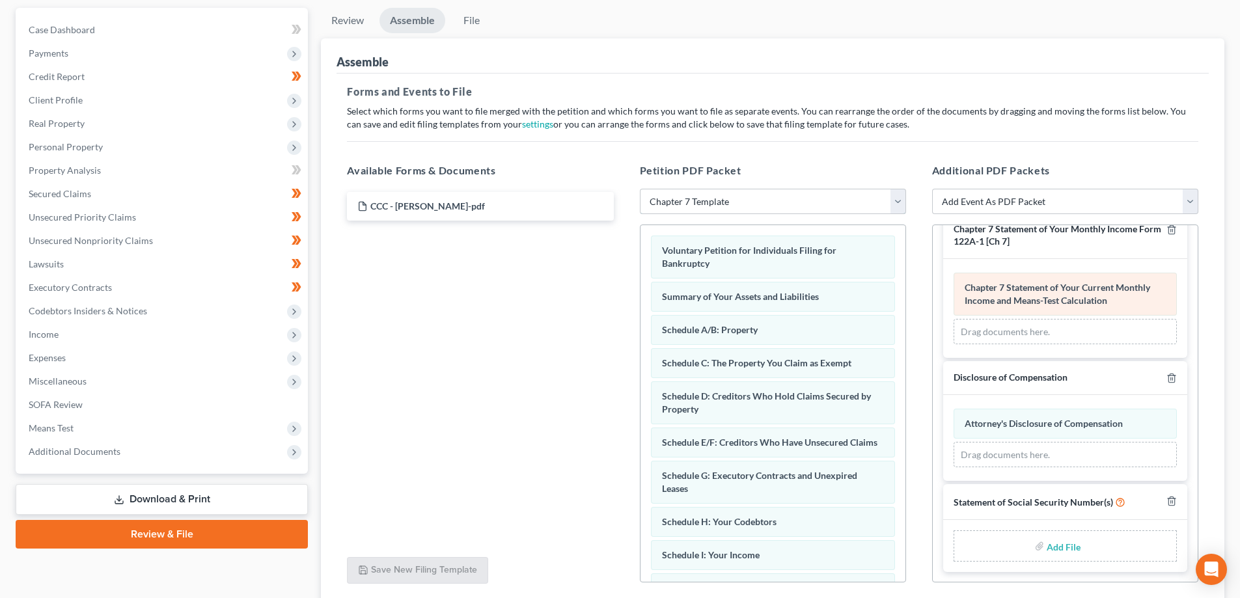
scroll to position [23, 0]
click at [1056, 549] on input "file" at bounding box center [1062, 545] width 31 height 23
type input "C:\fakepath\2025_08_15 [PERSON_NAME] - SS Cert.pdf"
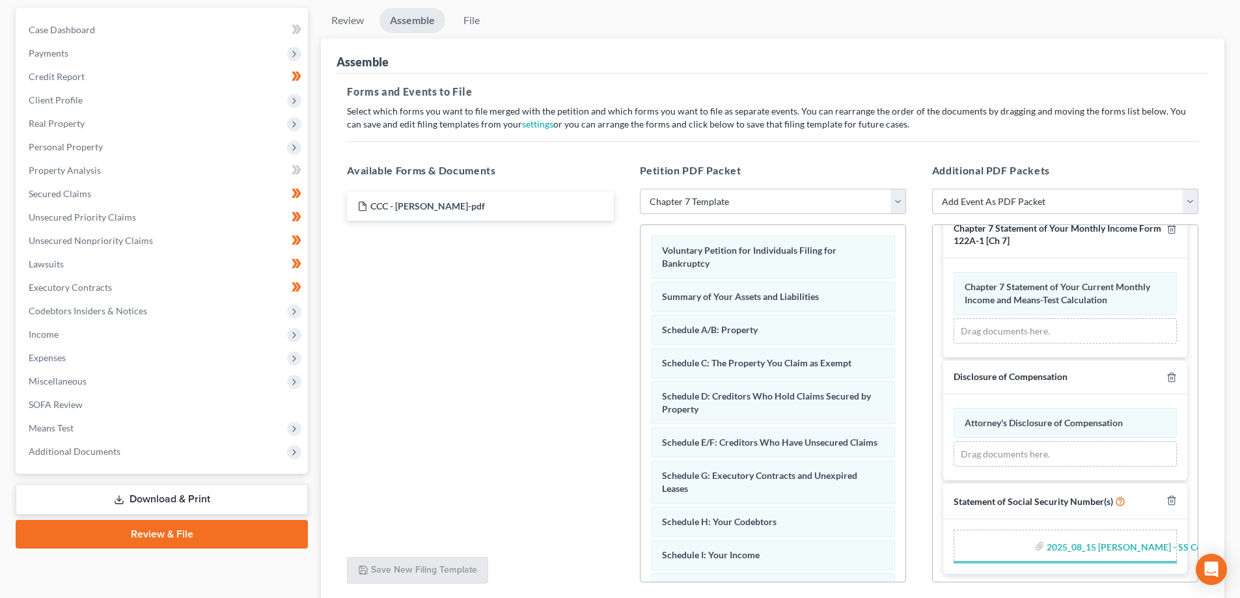
scroll to position [5, 0]
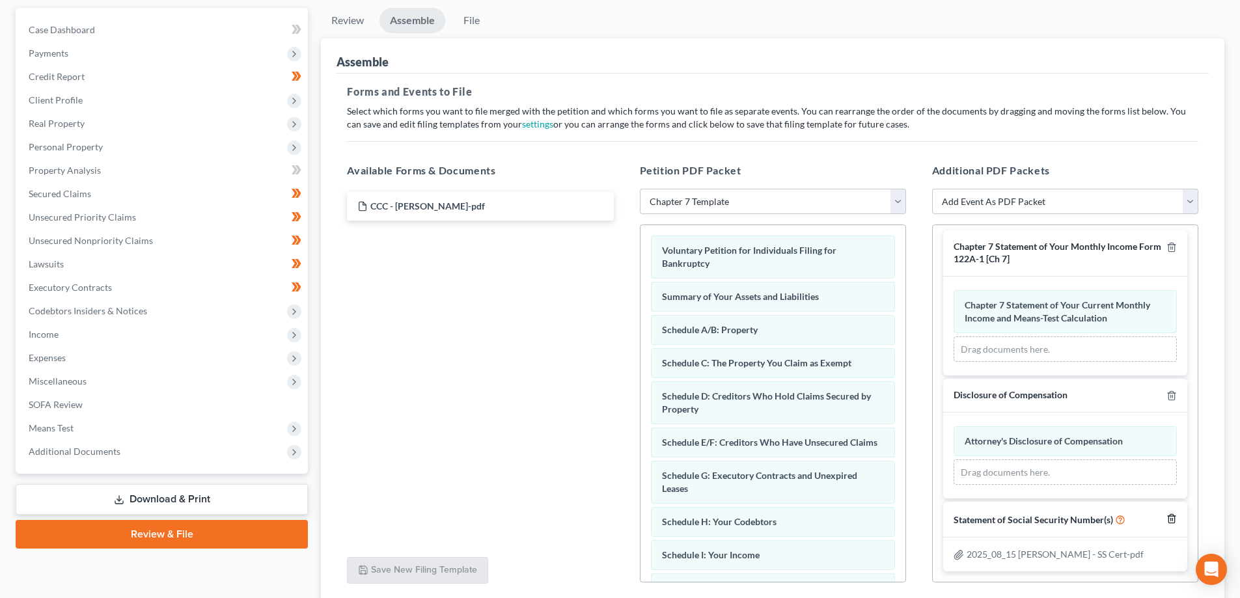
click at [1172, 521] on line "button" at bounding box center [1172, 520] width 0 height 3
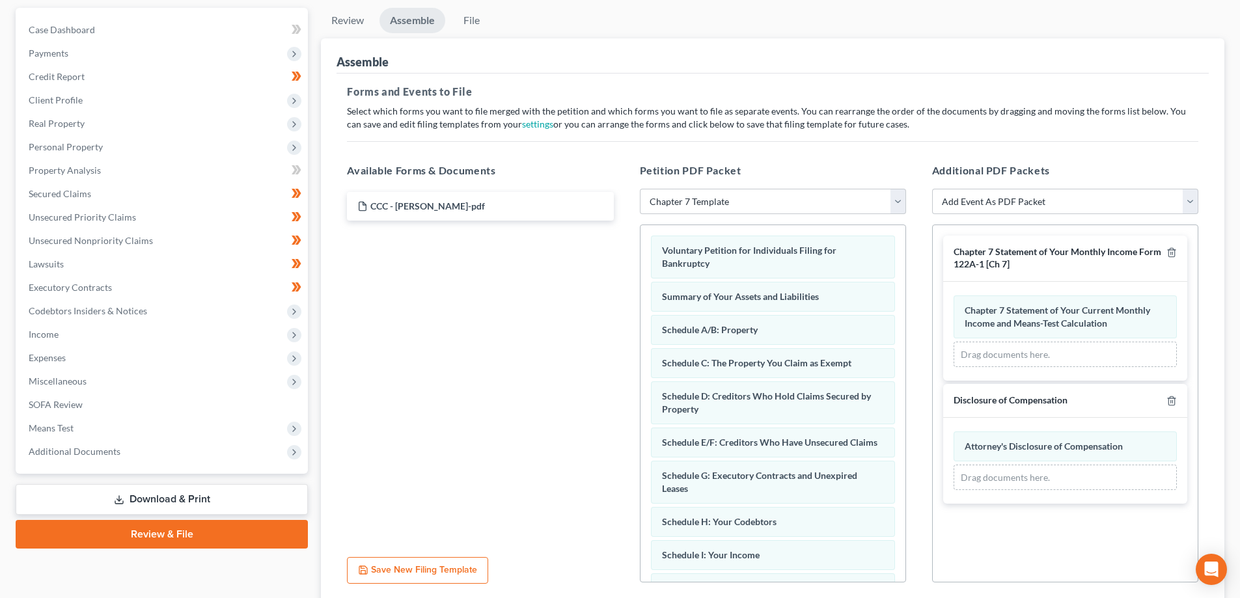
click at [182, 499] on link "Download & Print" at bounding box center [162, 499] width 292 height 31
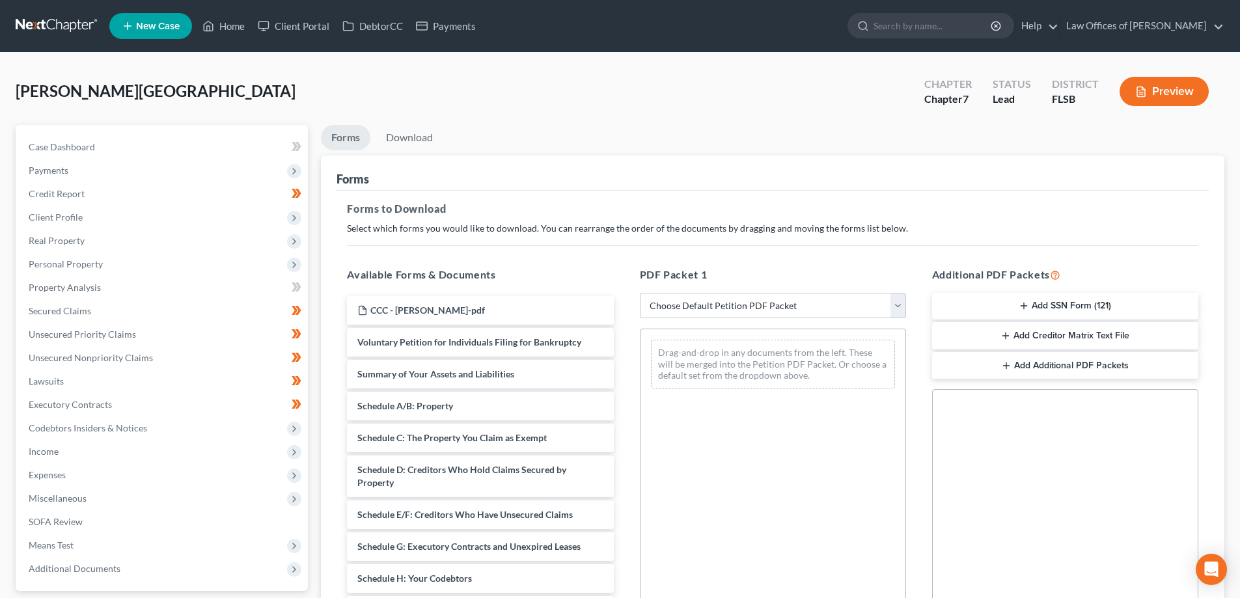
click at [1059, 307] on button "Add SSN Form (121)" at bounding box center [1065, 306] width 266 height 27
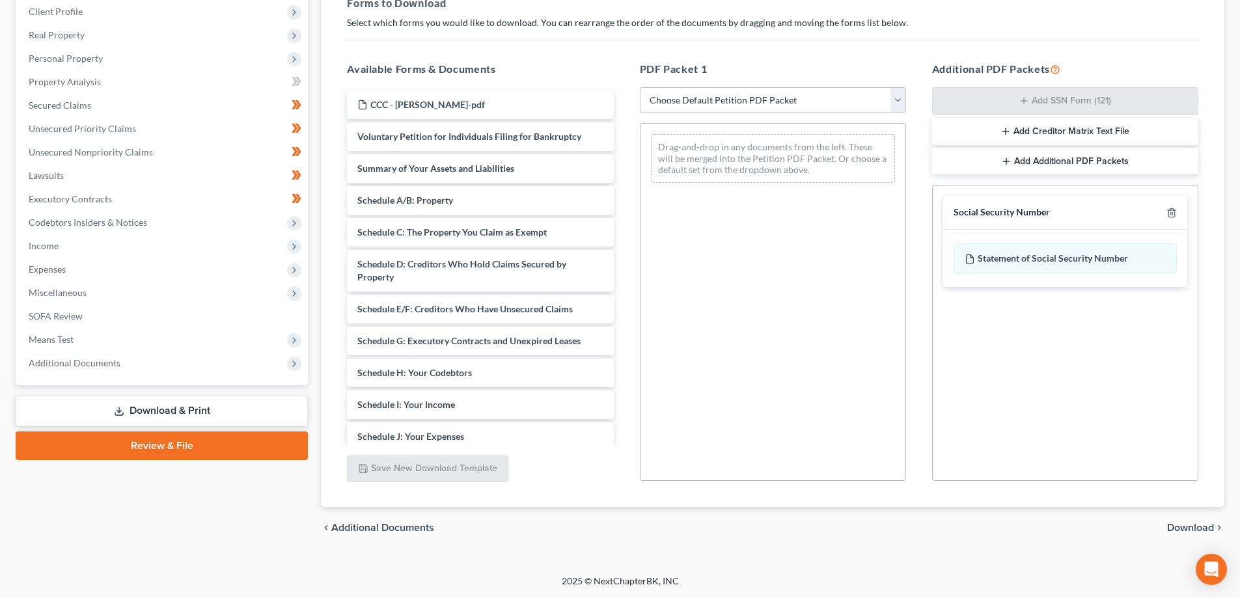
click at [1194, 530] on span "Download" at bounding box center [1190, 528] width 47 height 10
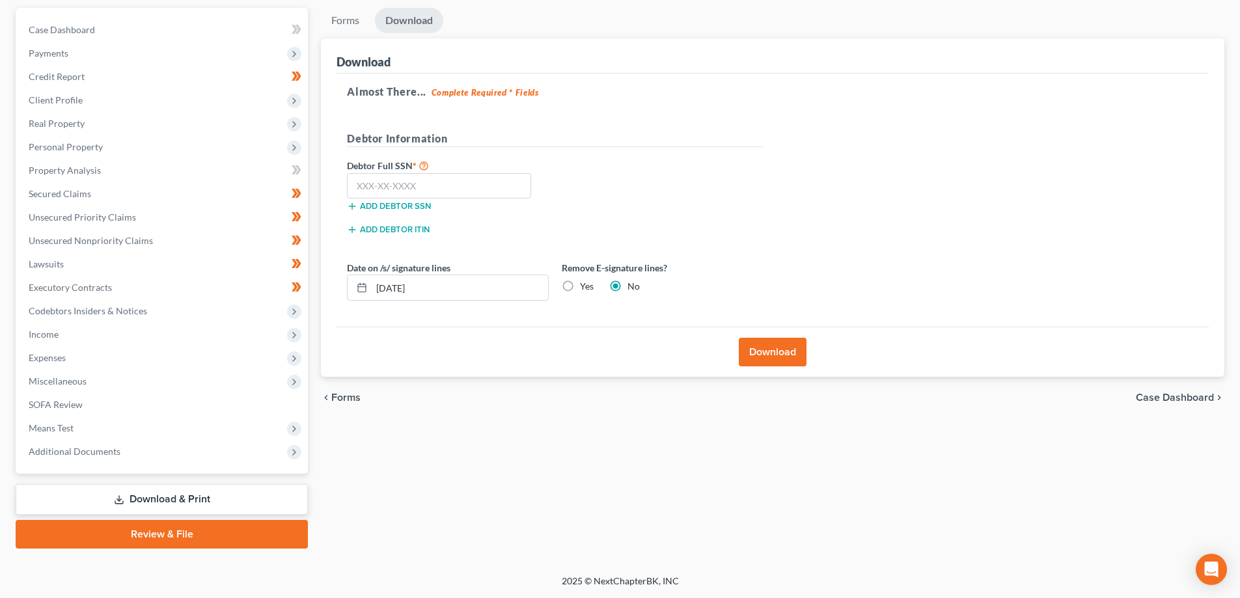
scroll to position [117, 0]
click at [412, 185] on input "text" at bounding box center [439, 186] width 184 height 26
type input "592-58-0741"
click at [772, 355] on button "Download" at bounding box center [773, 352] width 68 height 29
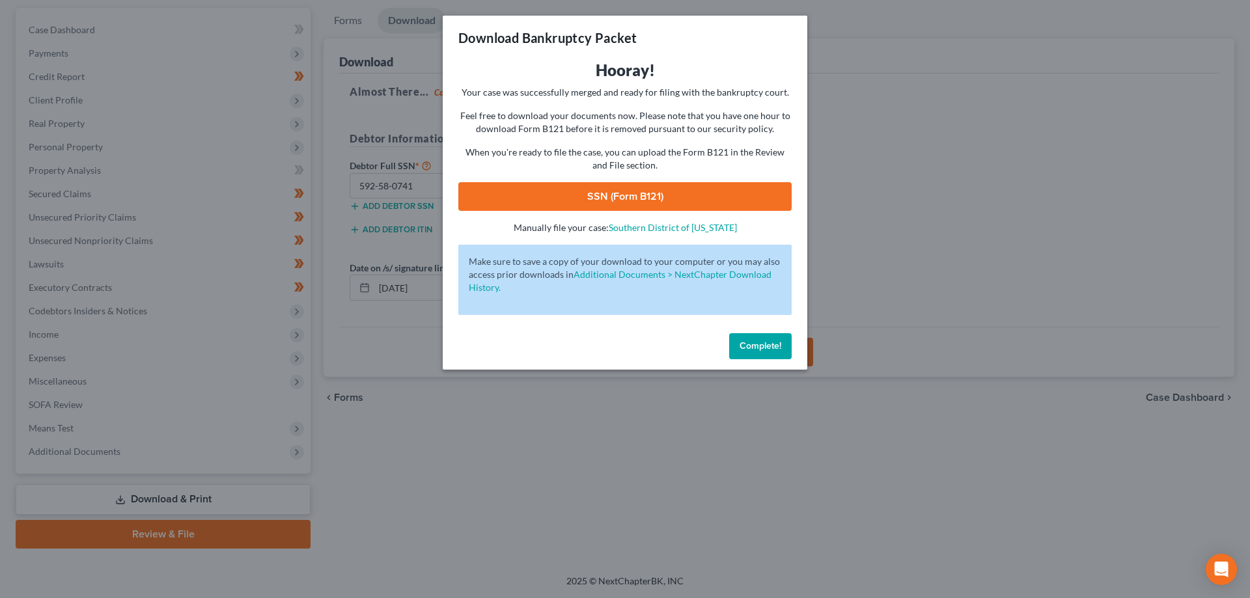
click at [615, 204] on link "SSN (Form B121)" at bounding box center [624, 196] width 333 height 29
click at [765, 366] on div "Complete!" at bounding box center [625, 349] width 364 height 42
click at [768, 351] on span "Complete!" at bounding box center [760, 345] width 42 height 11
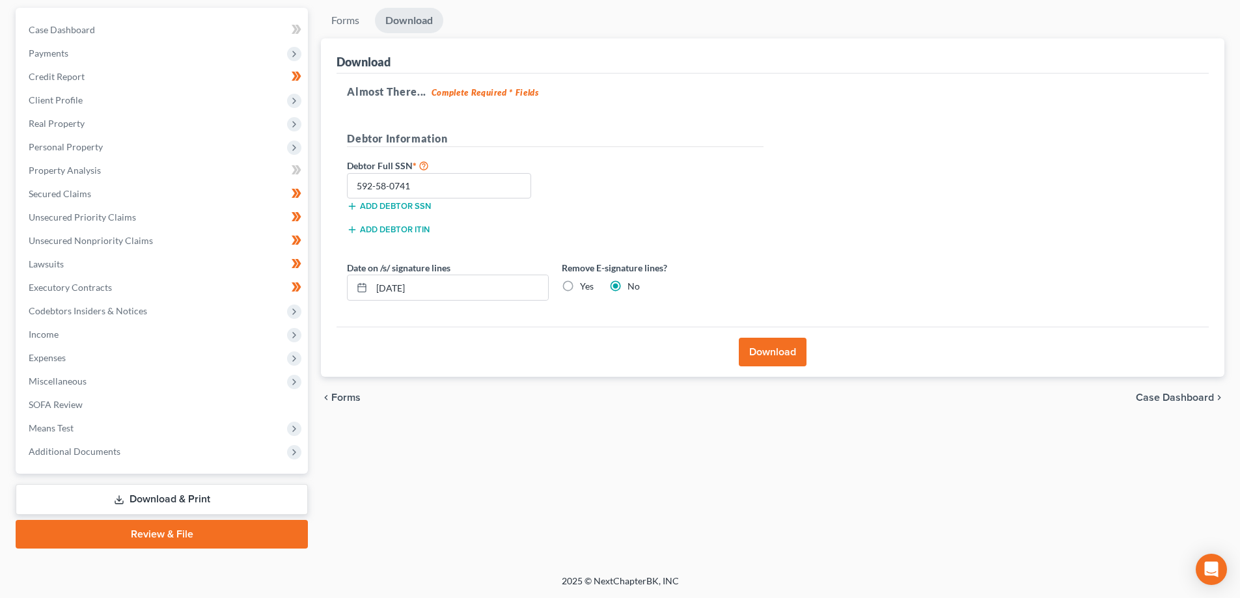
click at [236, 493] on link "Download & Print" at bounding box center [162, 499] width 292 height 31
click at [202, 523] on link "Review & File" at bounding box center [162, 534] width 292 height 29
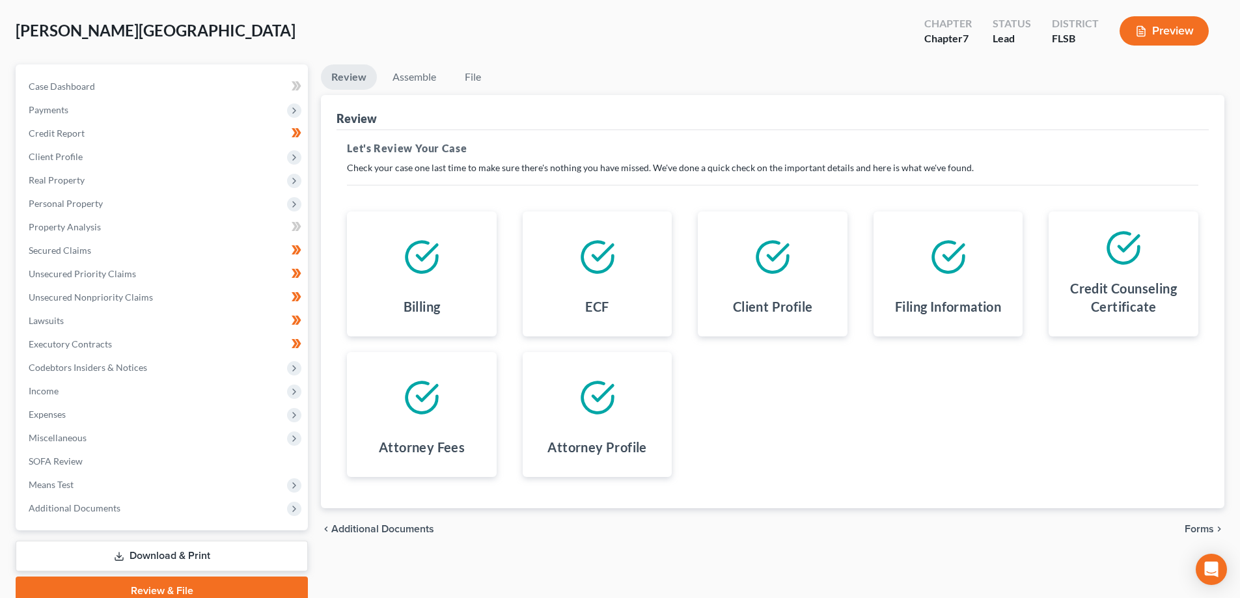
scroll to position [117, 0]
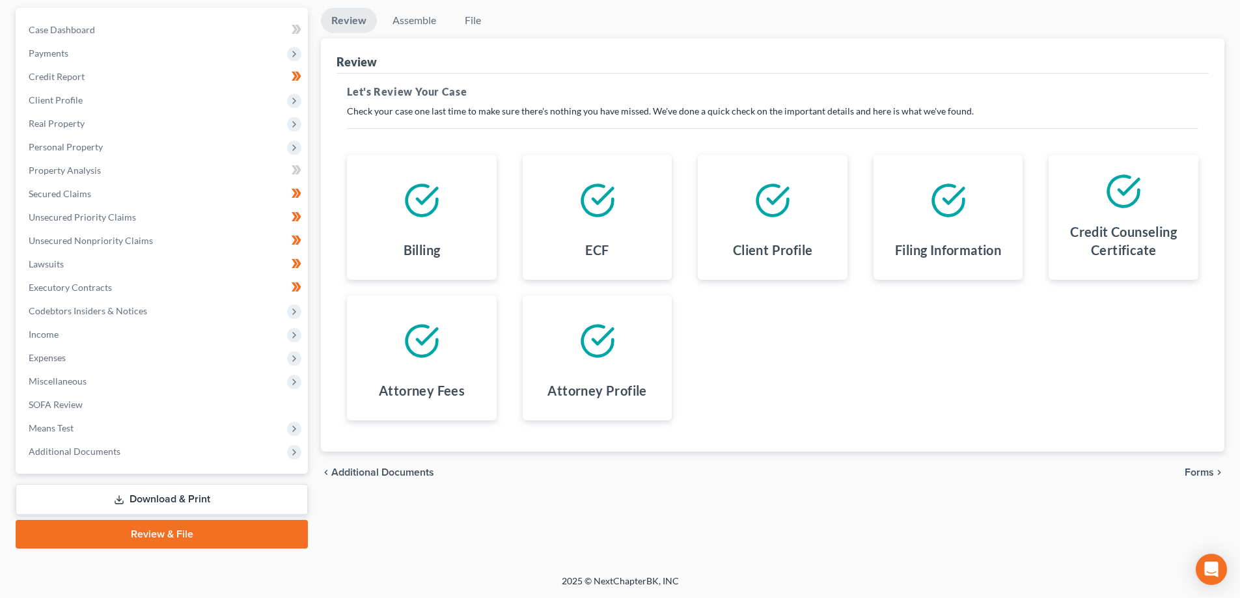
click at [1209, 477] on span "Forms" at bounding box center [1199, 472] width 29 height 10
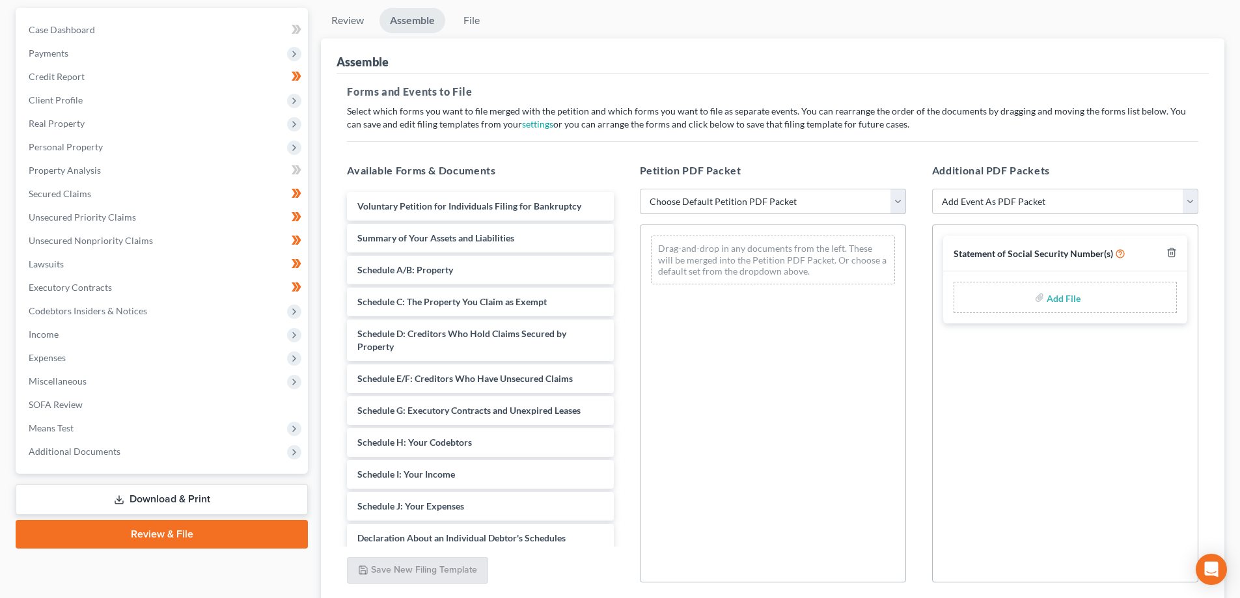
click at [894, 200] on select "Choose Default Petition PDF Packet Emergency Filing (Voluntary Petition and Cre…" at bounding box center [773, 202] width 266 height 26
select select "1"
click at [640, 189] on select "Choose Default Petition PDF Packet Emergency Filing (Voluntary Petition and Cre…" at bounding box center [773, 202] width 266 height 26
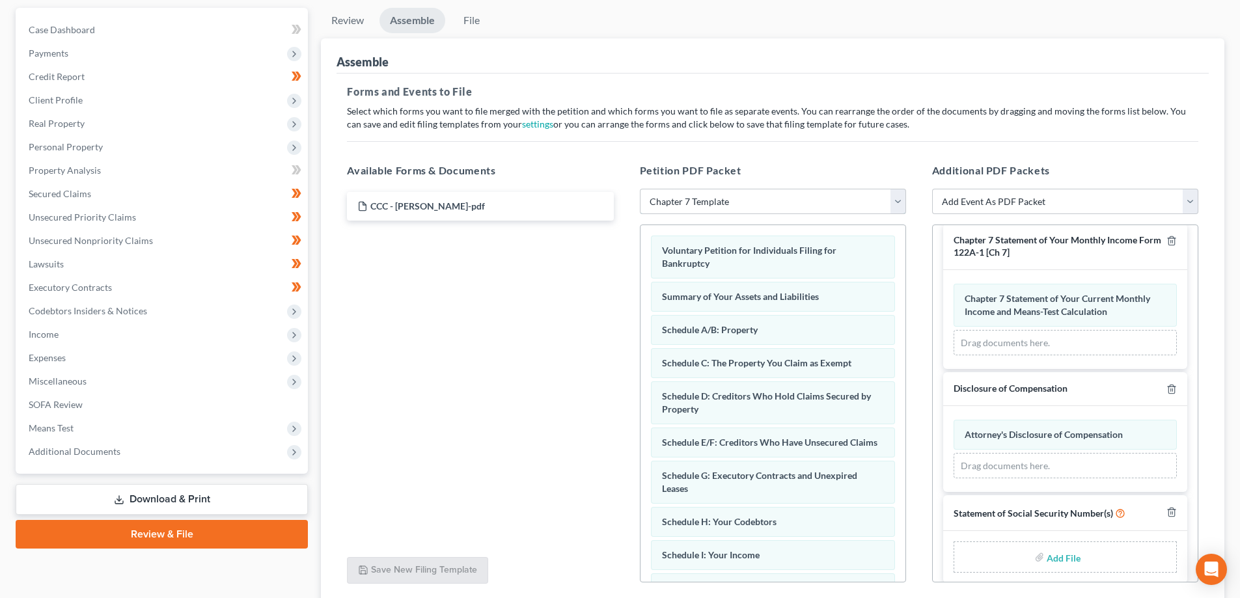
scroll to position [23, 0]
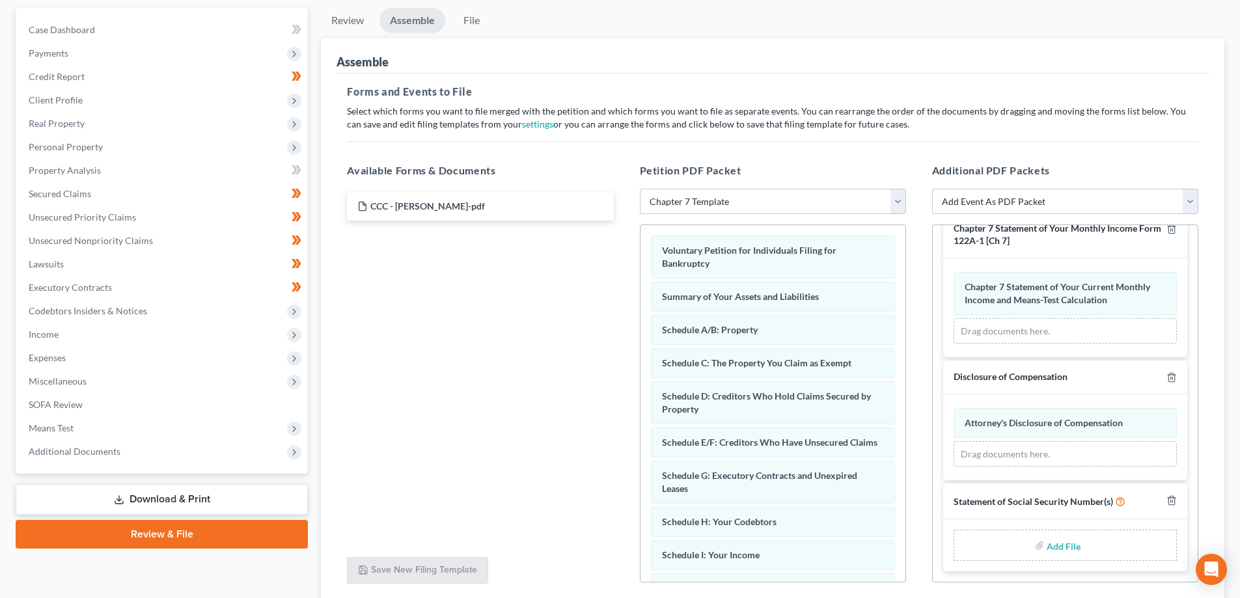
click at [1051, 550] on input "file" at bounding box center [1062, 545] width 31 height 23
type input "C:\fakepath\2025_09_08 [PERSON_NAME] - SS Cert.pdf"
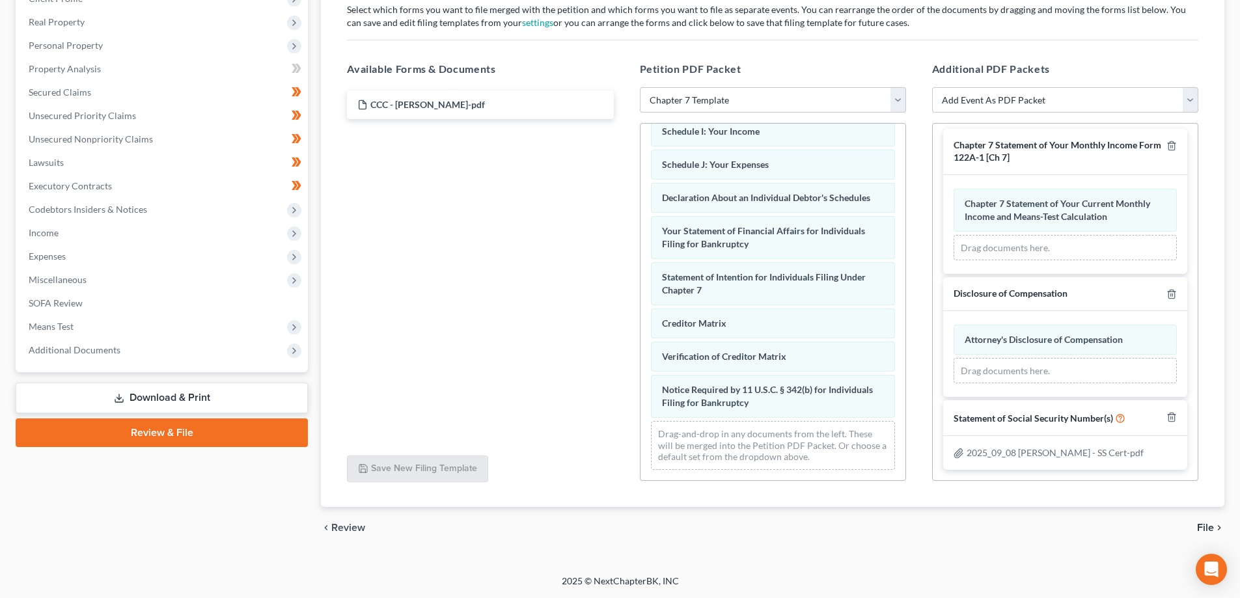
scroll to position [0, 0]
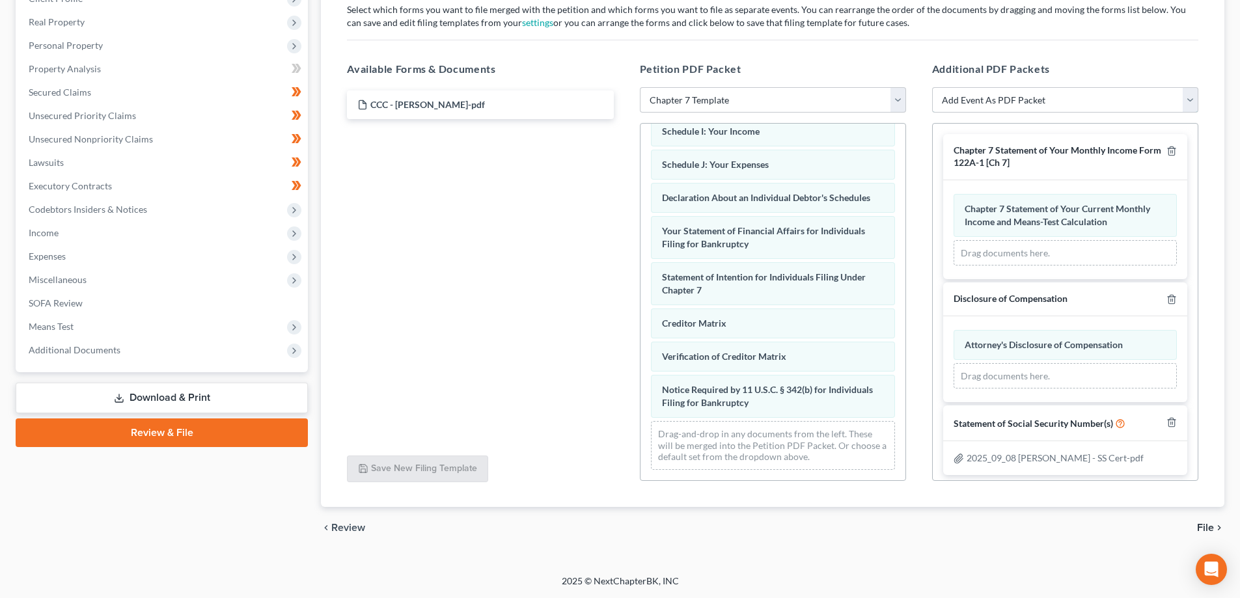
click at [1190, 100] on select "Add Event As PDF Packet Affidavit Notice of Case Reassignment Affidavit to Defe…" at bounding box center [1065, 100] width 266 height 26
select select "8"
click at [932, 87] on select "Add Event As PDF Packet Affidavit Notice of Case Reassignment Affidavit to Defe…" at bounding box center [1065, 100] width 266 height 26
select select
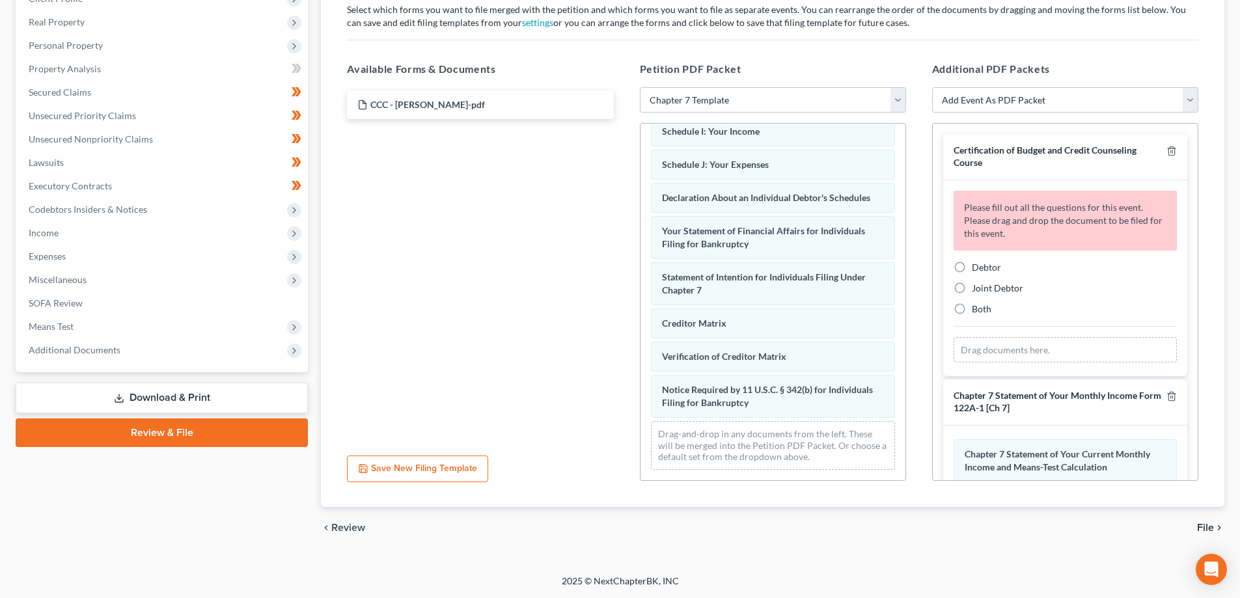
click at [979, 265] on span "Debtor" at bounding box center [986, 267] width 29 height 11
click at [979, 265] on input "Debtor" at bounding box center [981, 265] width 8 height 8
radio input "true"
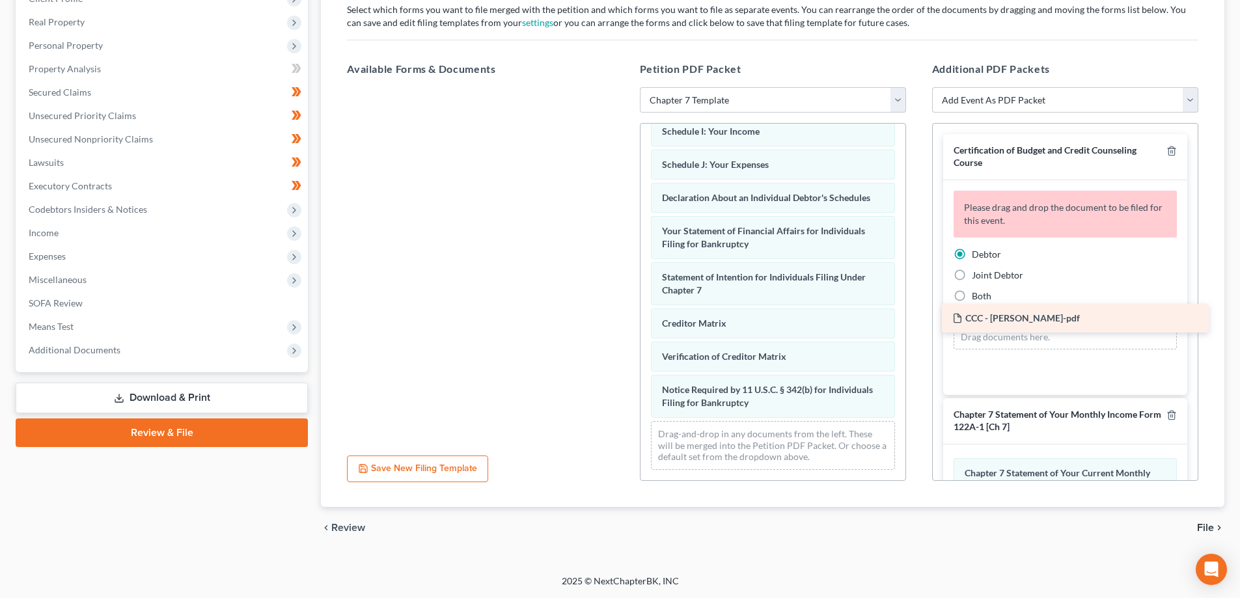
drag, startPoint x: 385, startPoint y: 107, endPoint x: 980, endPoint y: 321, distance: 632.0
click at [624, 87] on div "CCC - [PERSON_NAME]-pdf CCC - [PERSON_NAME]-pdf" at bounding box center [479, 87] width 287 height 0
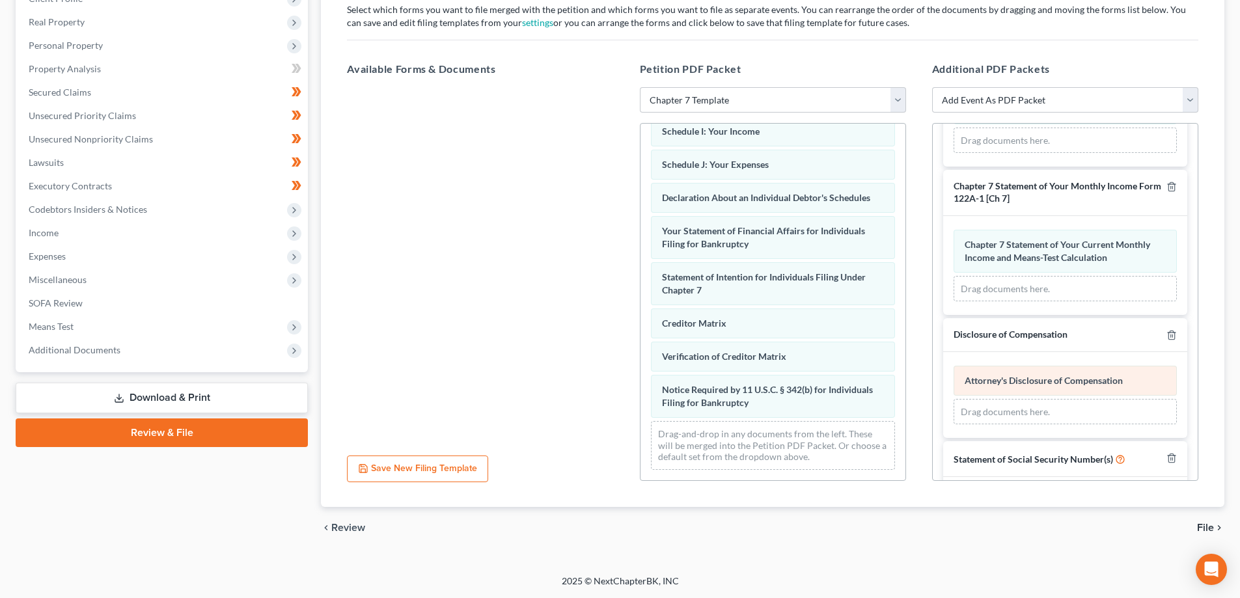
scroll to position [213, 0]
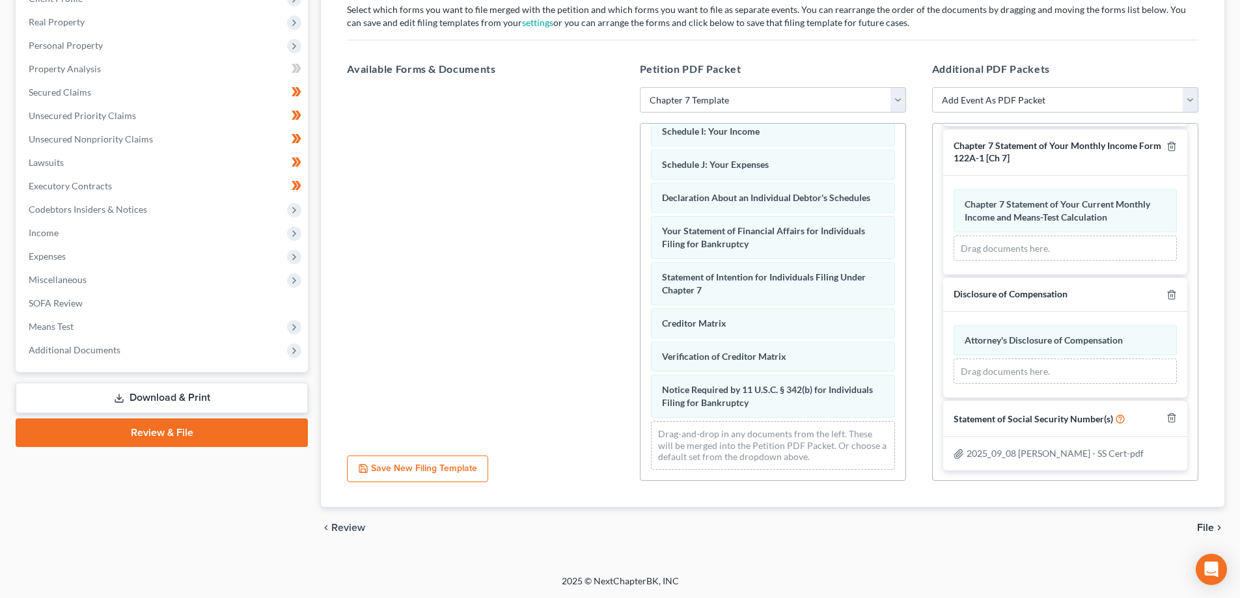
click at [1209, 527] on span "File" at bounding box center [1205, 528] width 17 height 10
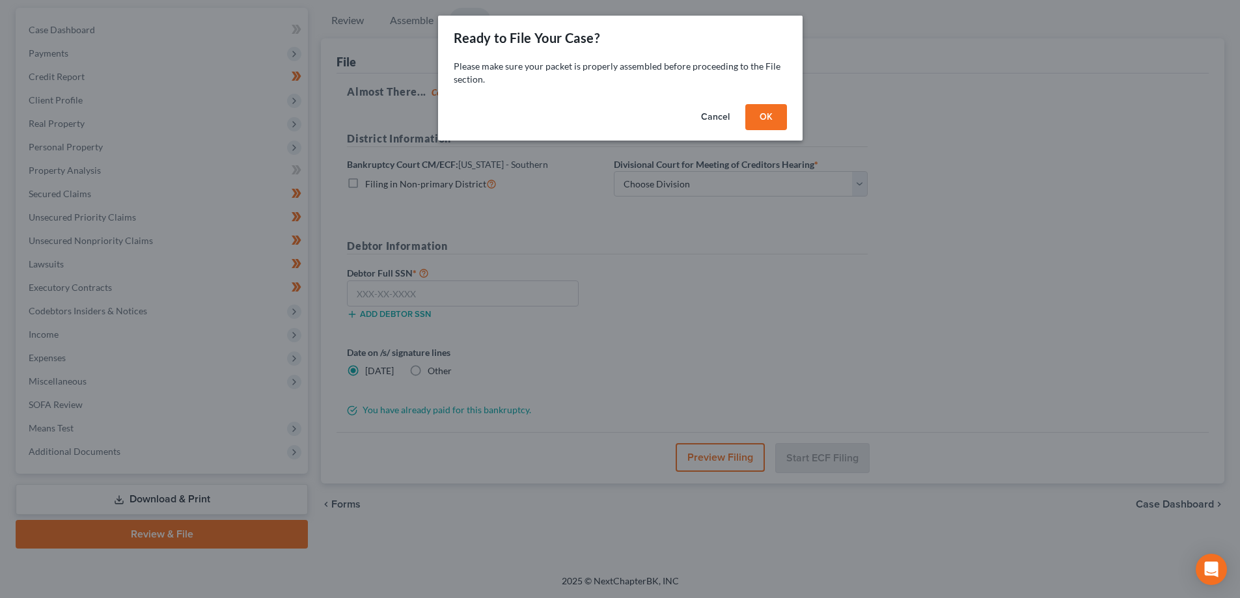
scroll to position [117, 0]
click at [775, 114] on button "OK" at bounding box center [771, 117] width 42 height 26
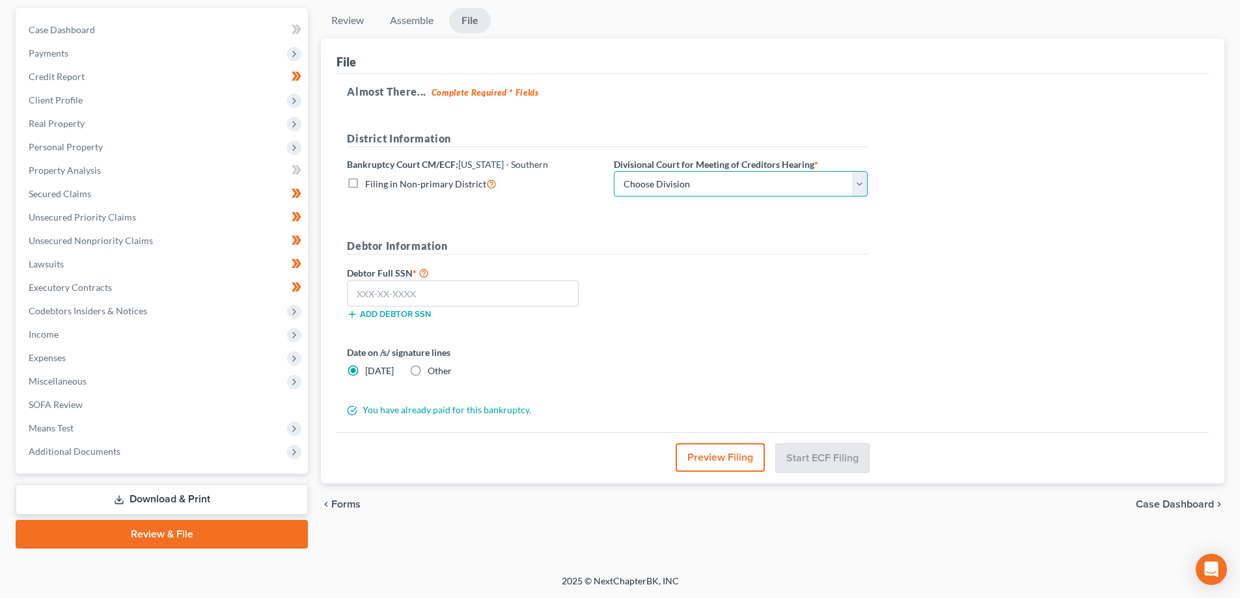
click at [732, 185] on select "Choose Division [GEOGRAPHIC_DATA] [GEOGRAPHIC_DATA] [GEOGRAPHIC_DATA]" at bounding box center [741, 184] width 254 height 26
click at [672, 264] on div "Debtor Information Debtor Full SSN * Add debtor SSN" at bounding box center [607, 284] width 534 height 92
click at [696, 182] on select "Choose Division [GEOGRAPHIC_DATA] [GEOGRAPHIC_DATA] [GEOGRAPHIC_DATA]" at bounding box center [741, 184] width 254 height 26
select select "2"
click at [614, 171] on select "Choose Division [GEOGRAPHIC_DATA] [GEOGRAPHIC_DATA] [GEOGRAPHIC_DATA]" at bounding box center [741, 184] width 254 height 26
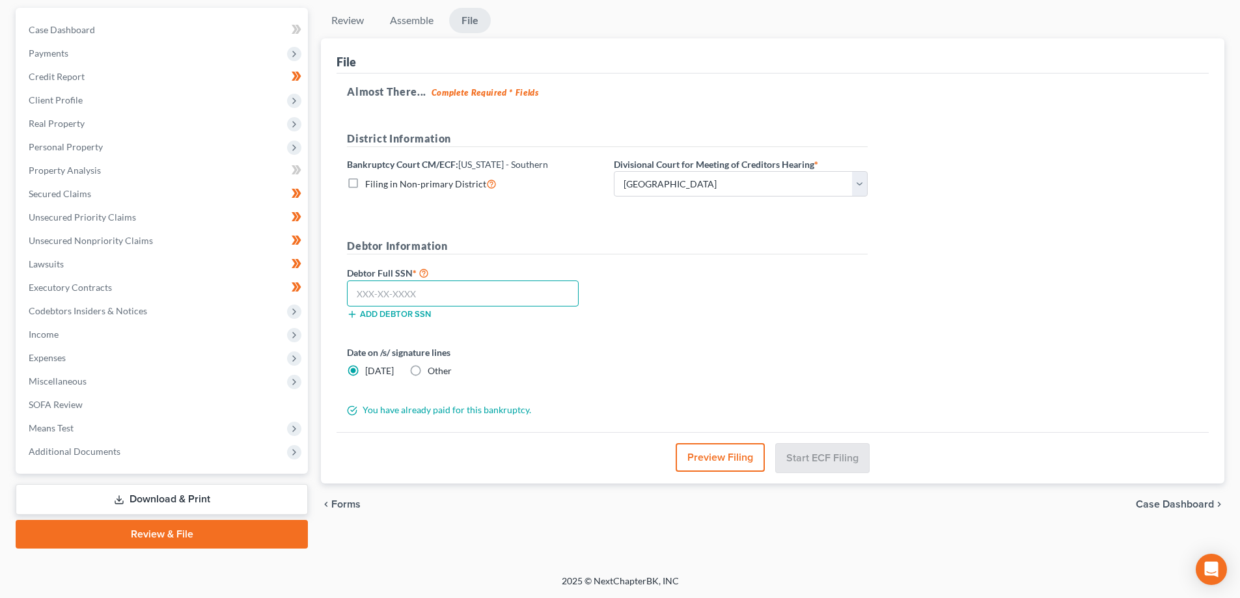
click at [420, 299] on input "text" at bounding box center [463, 294] width 232 height 26
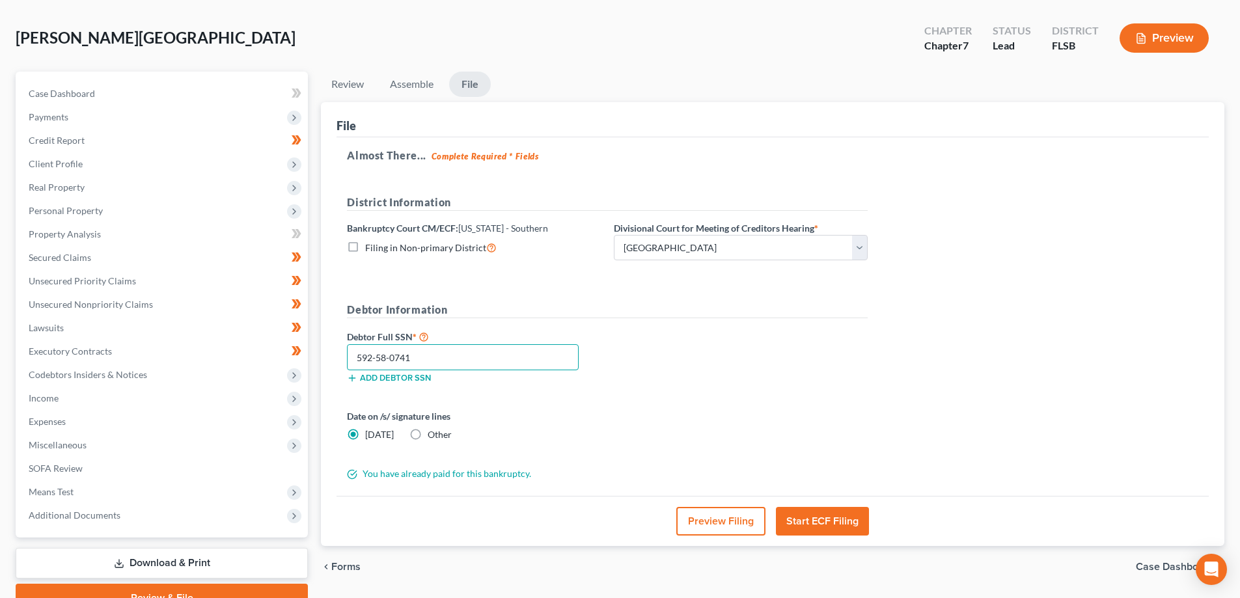
scroll to position [52, 0]
type input "592-58-0741"
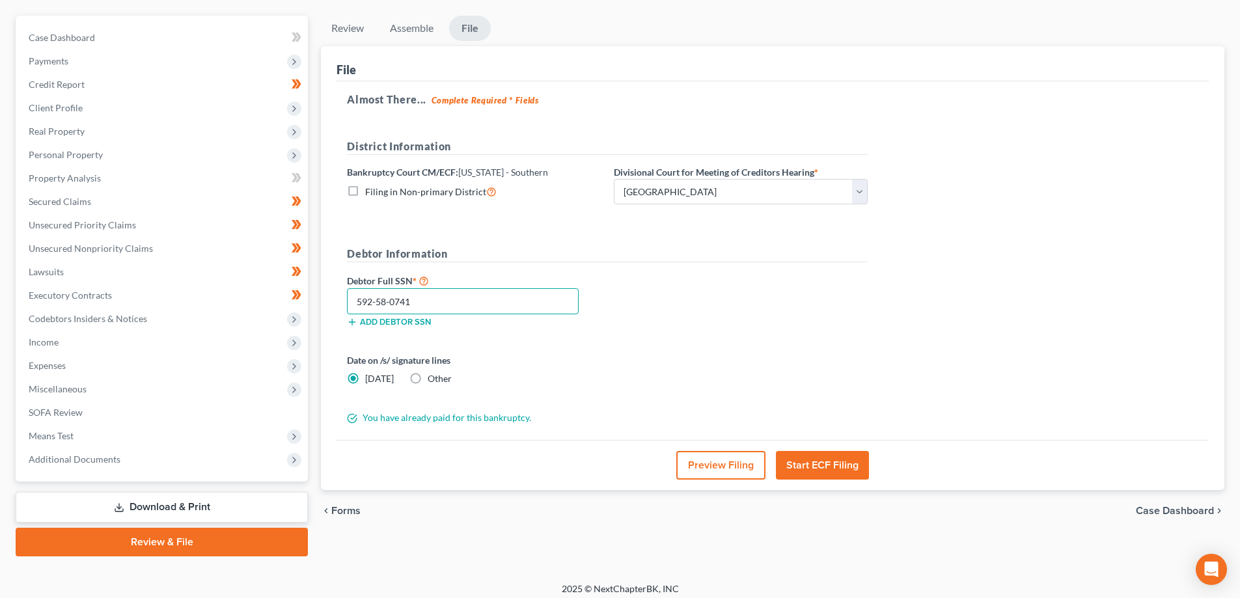
scroll to position [117, 0]
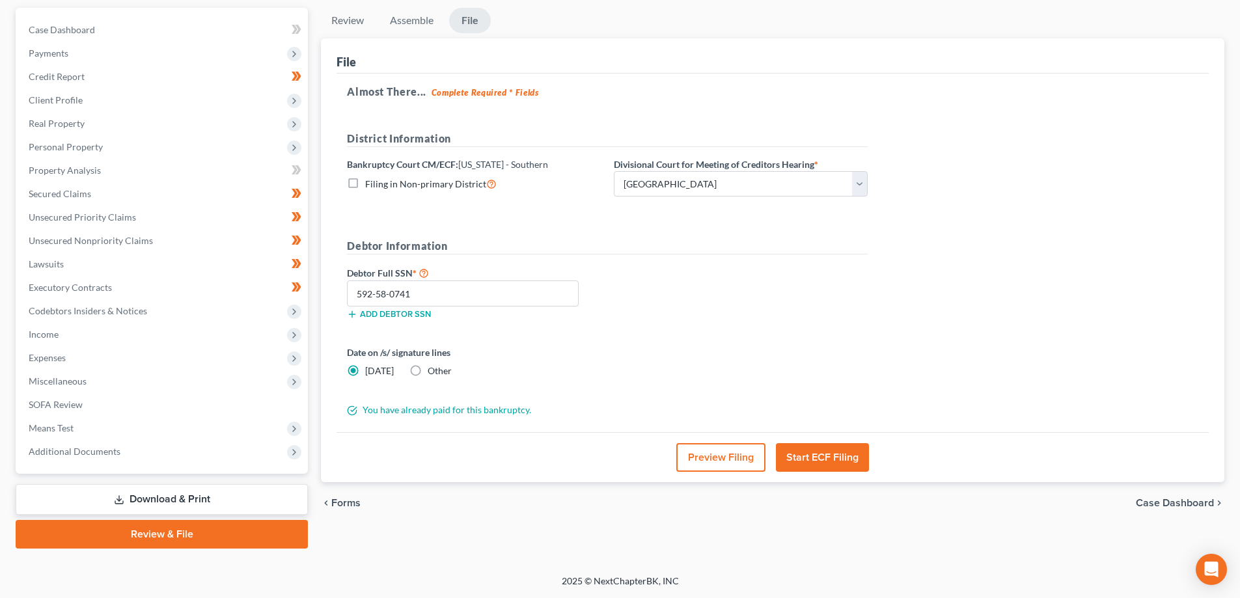
click at [852, 449] on button "Start ECF Filing" at bounding box center [822, 457] width 93 height 29
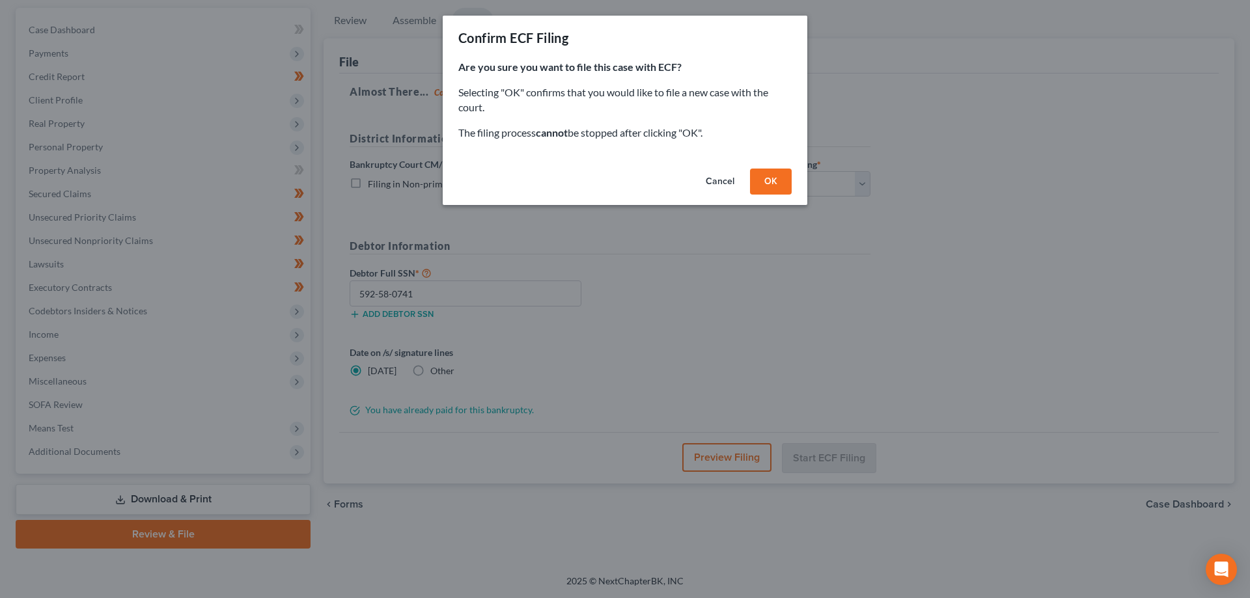
click at [767, 185] on button "OK" at bounding box center [771, 182] width 42 height 26
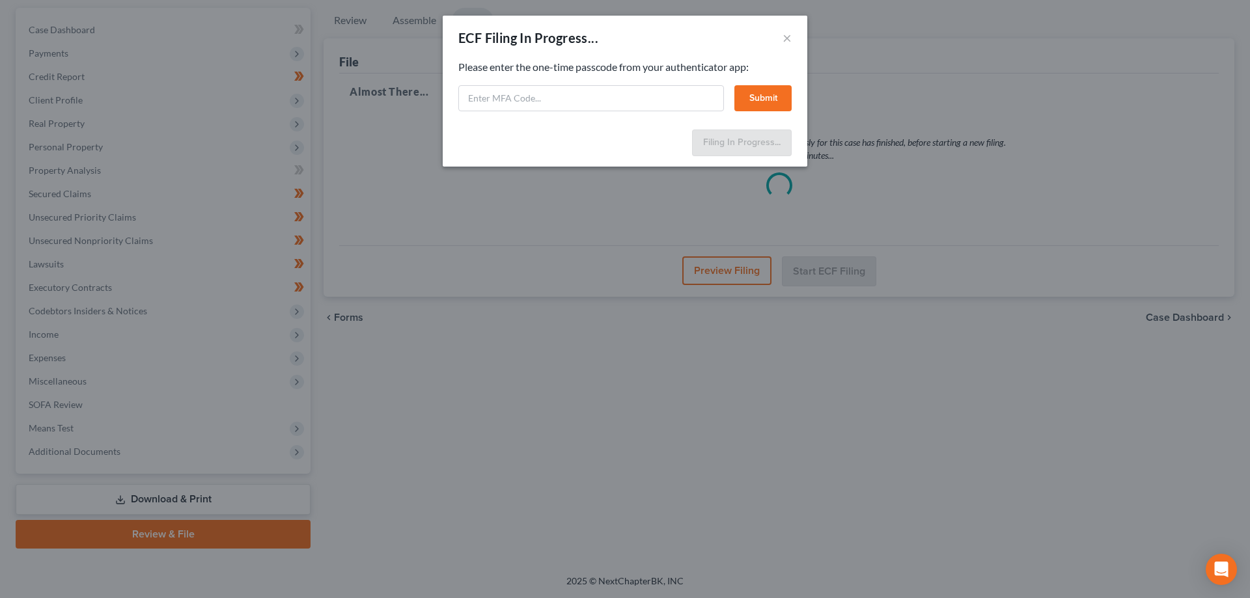
select select "2"
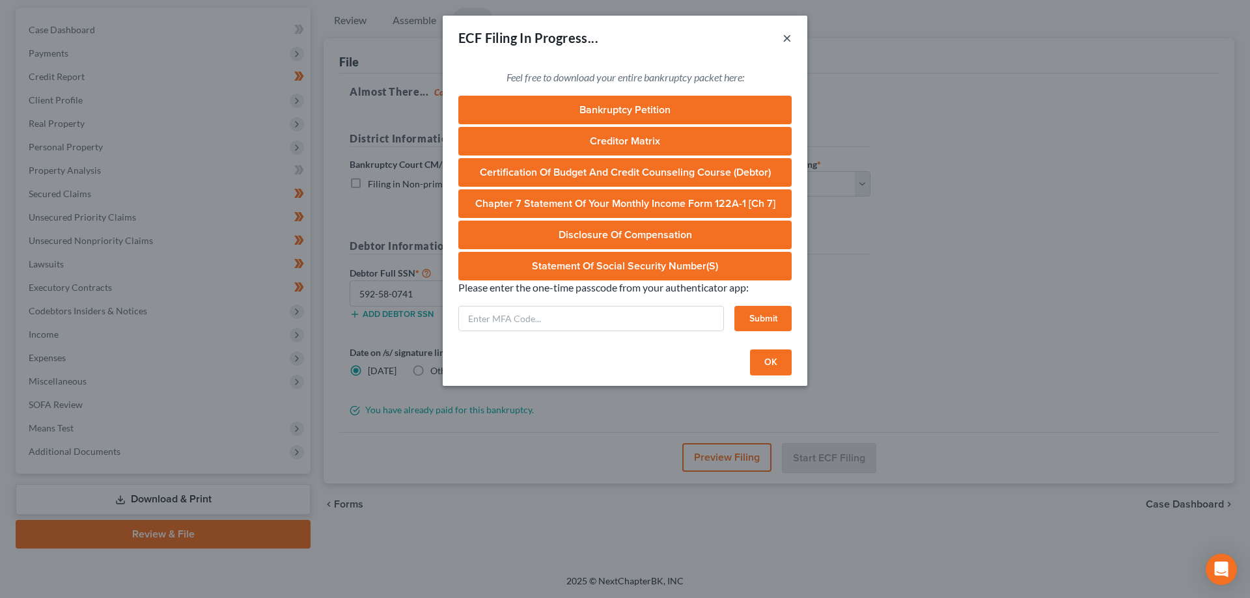
click at [786, 35] on button "×" at bounding box center [786, 38] width 9 height 16
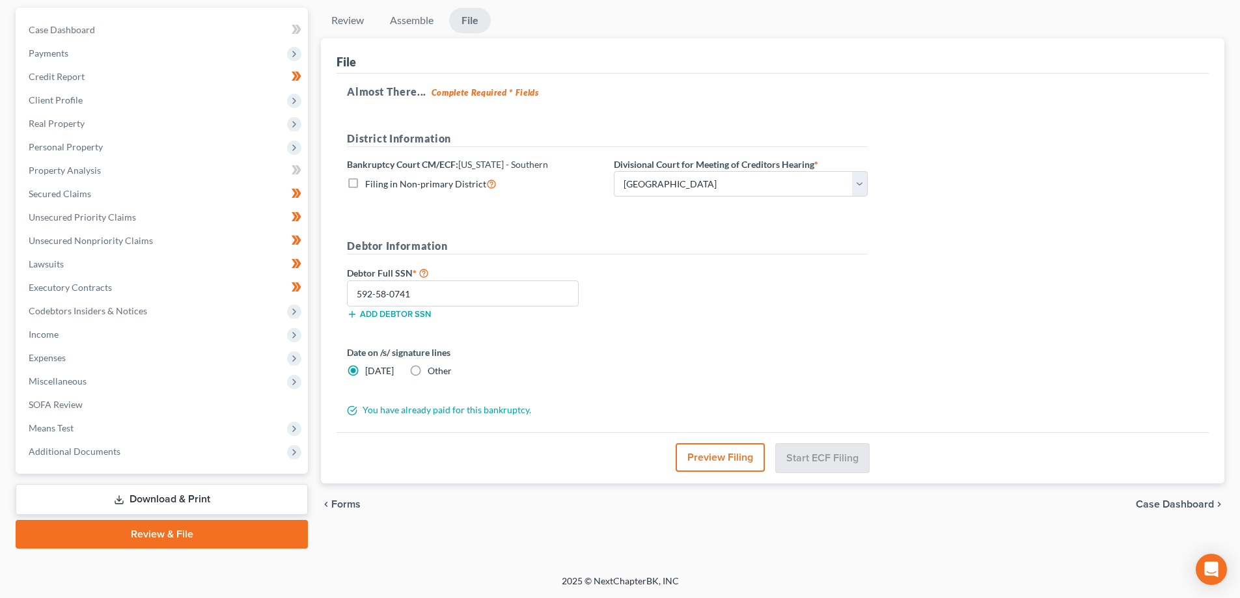
click at [262, 540] on link "Review & File" at bounding box center [162, 534] width 292 height 29
click at [74, 300] on span "Codebtors Insiders & Notices" at bounding box center [163, 310] width 290 height 23
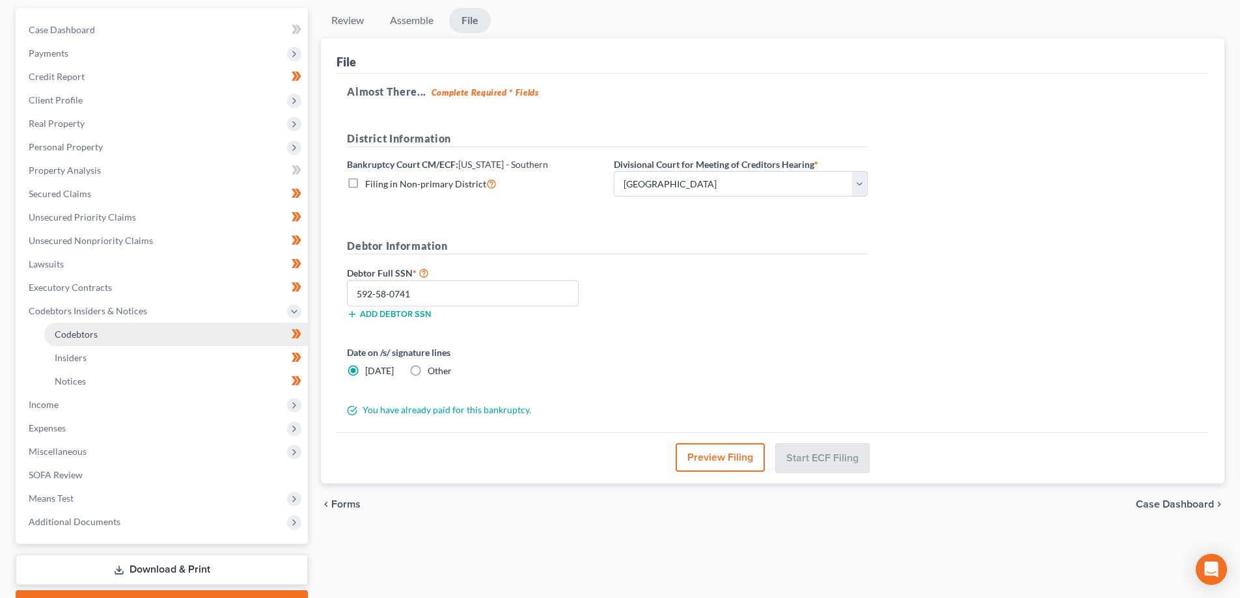
click at [87, 331] on span "Codebtors" at bounding box center [76, 334] width 43 height 11
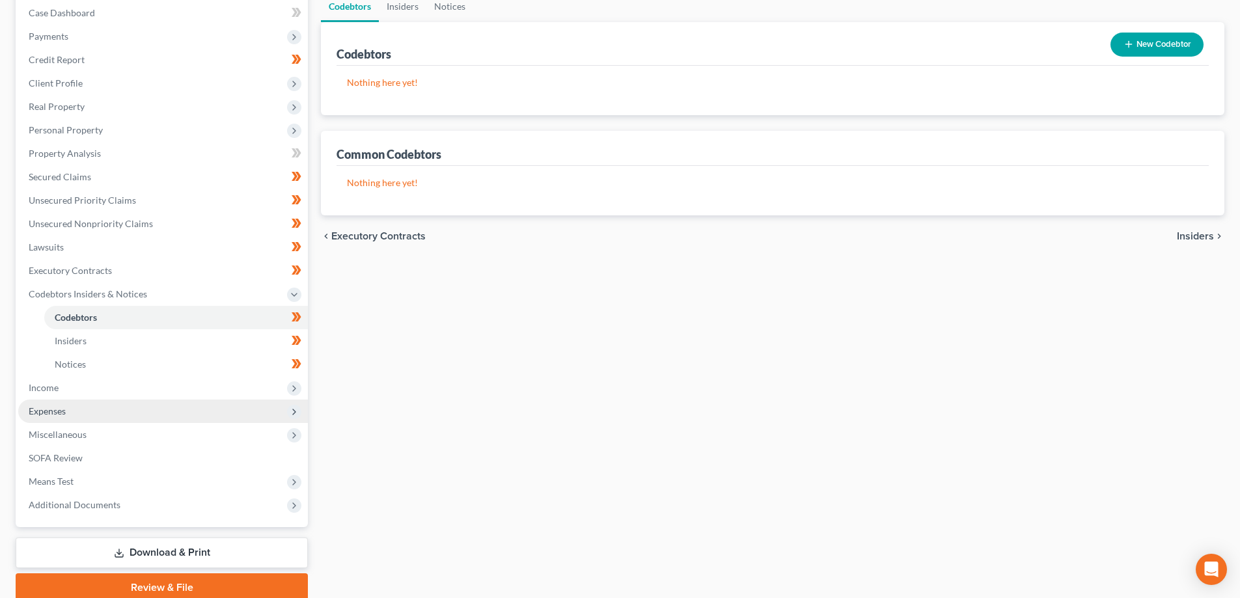
scroll to position [187, 0]
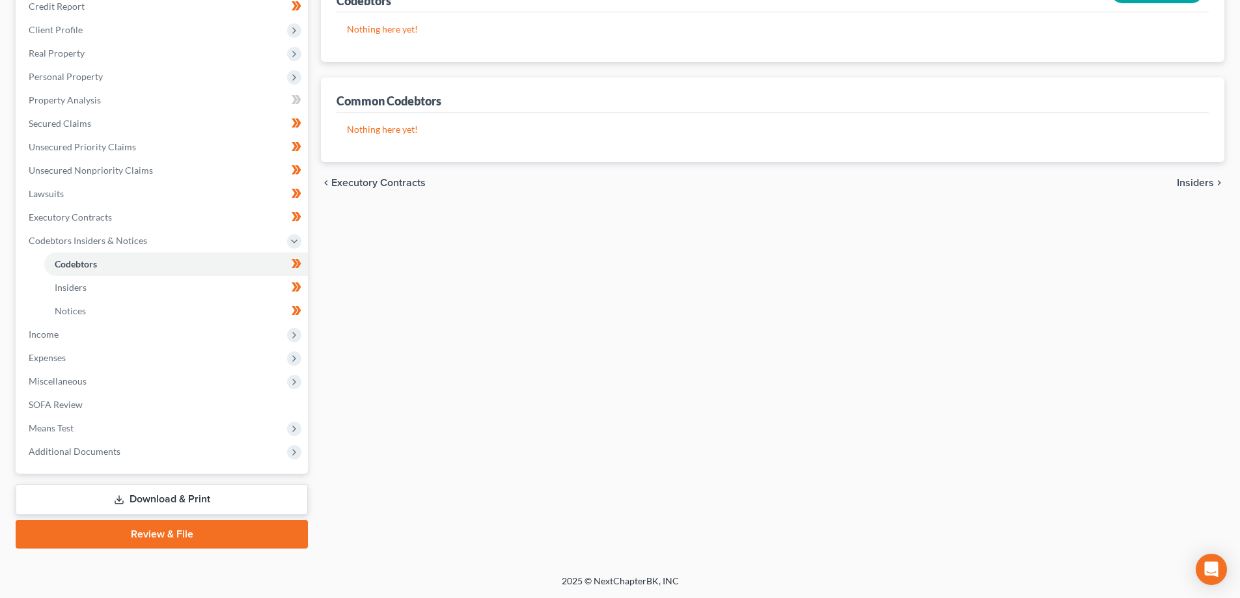
click at [143, 529] on link "Review & File" at bounding box center [162, 534] width 292 height 29
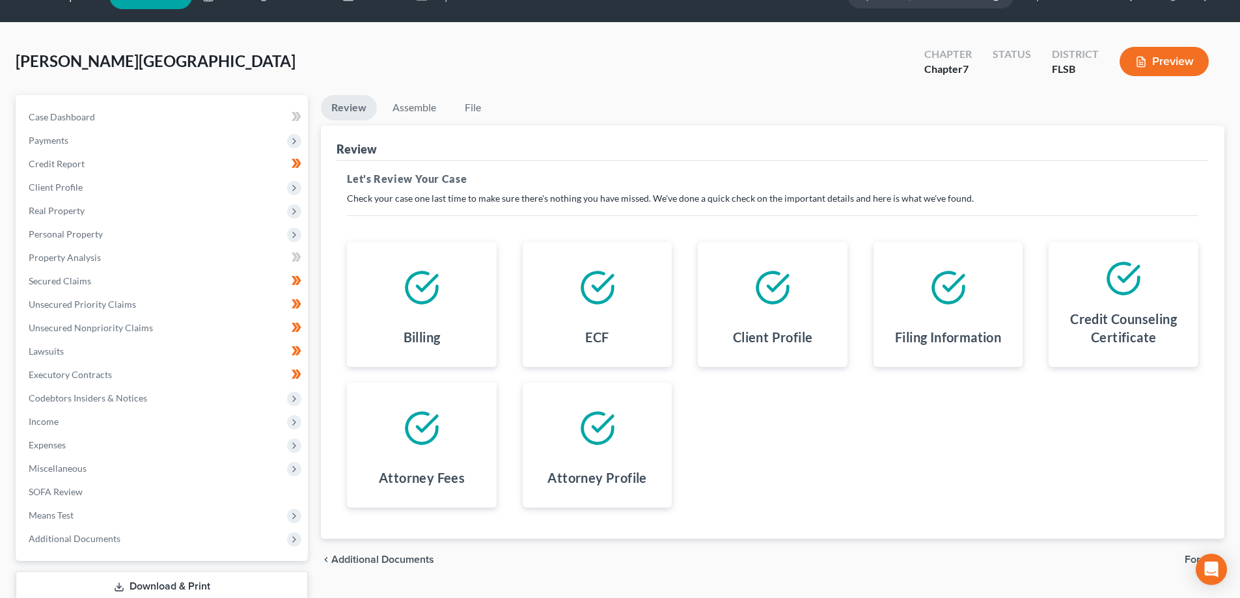
scroll to position [117, 0]
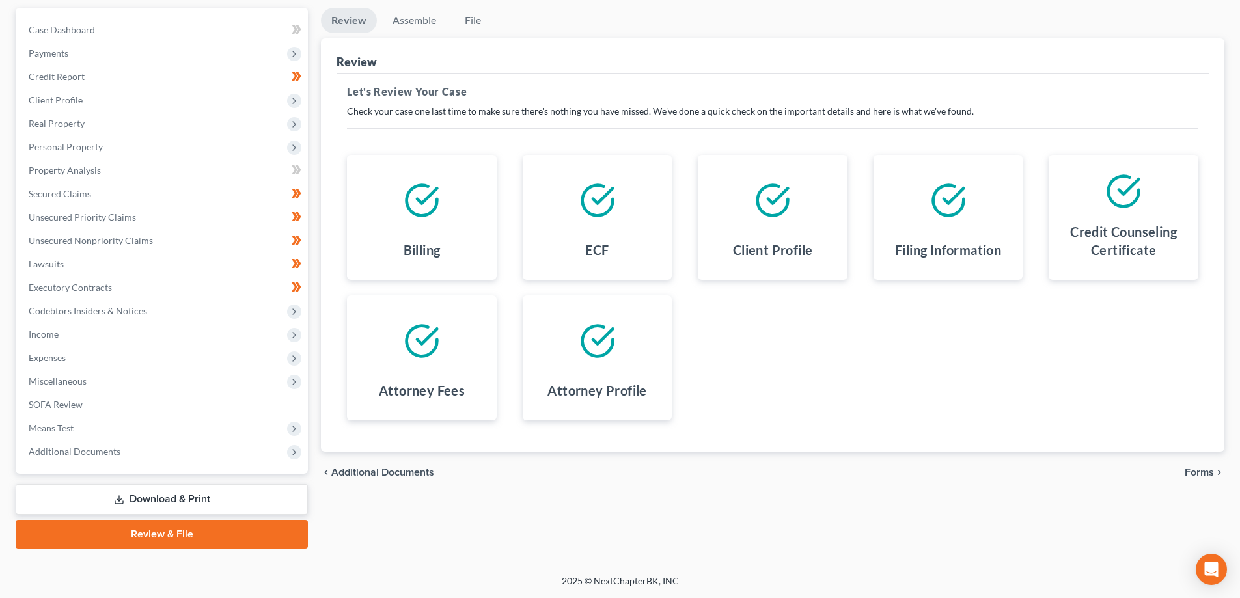
click at [1207, 467] on span "Forms" at bounding box center [1199, 472] width 29 height 10
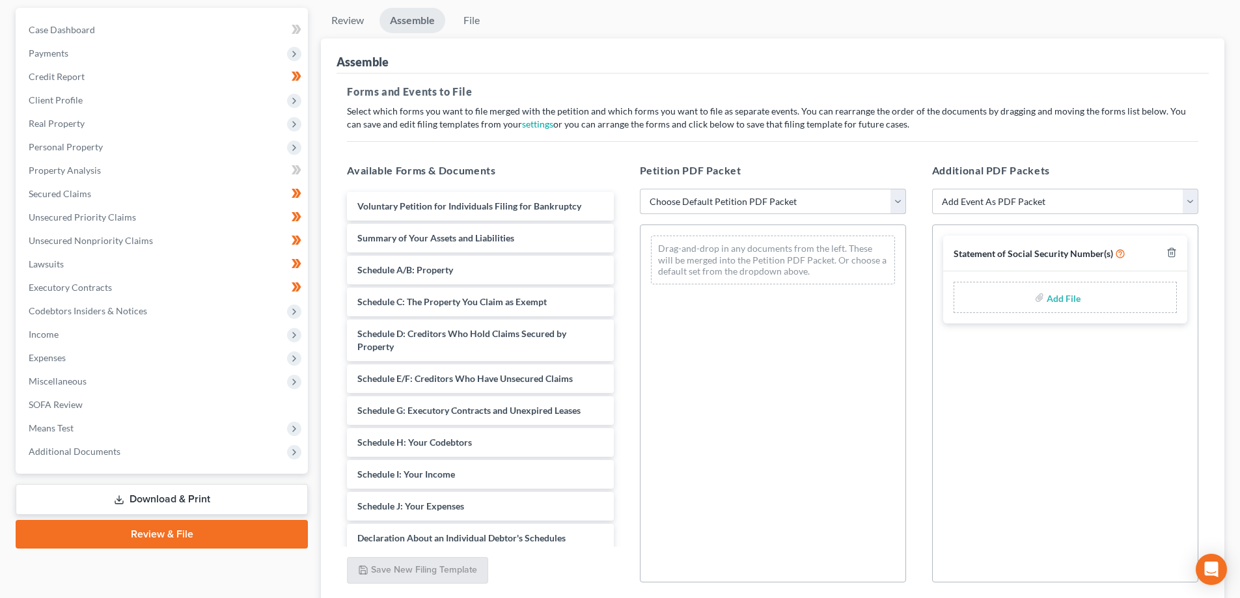
click at [890, 194] on select "Choose Default Petition PDF Packet Emergency Filing (Voluntary Petition and Cre…" at bounding box center [773, 202] width 266 height 26
select select "1"
click at [640, 189] on select "Choose Default Petition PDF Packet Emergency Filing (Voluntary Petition and Cre…" at bounding box center [773, 202] width 266 height 26
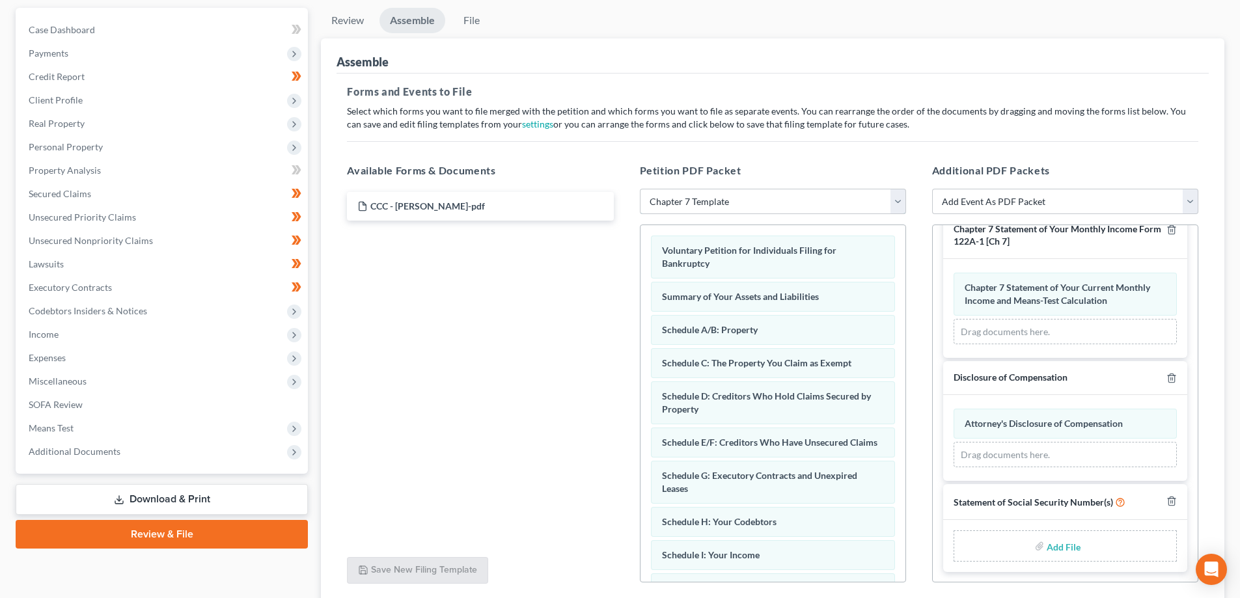
scroll to position [23, 0]
click at [1065, 549] on input "file" at bounding box center [1062, 545] width 31 height 23
type input "C:\fakepath\2025_09_08 [PERSON_NAME] - SS Cert.pdf"
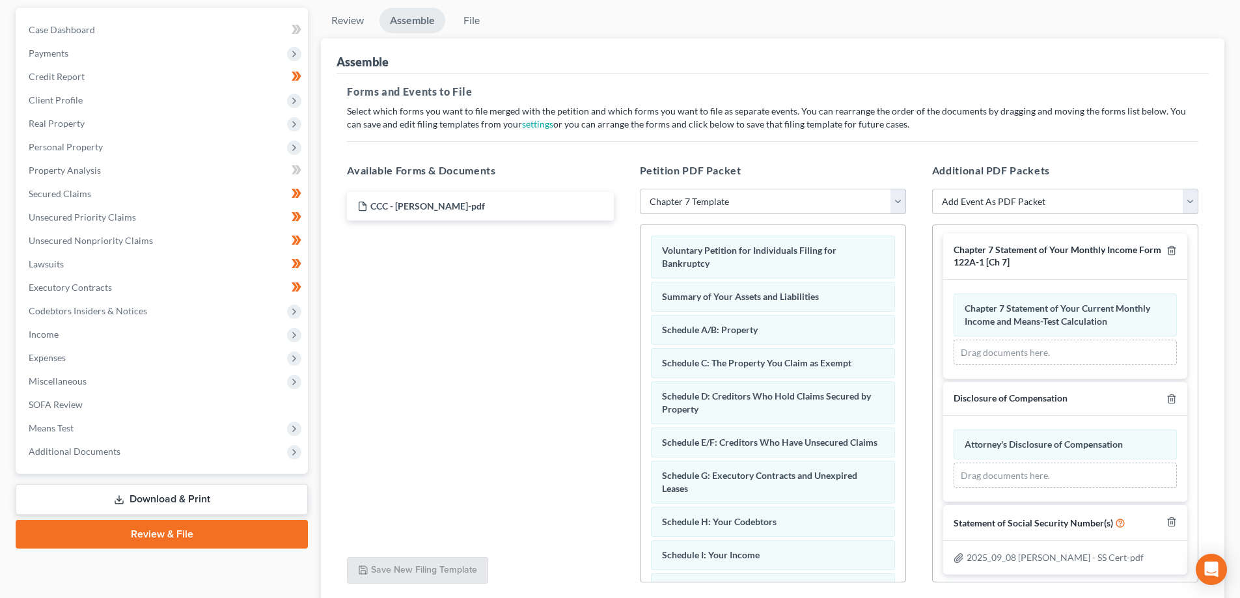
scroll to position [0, 0]
click at [1184, 206] on select "Add Event As PDF Packet Affidavit Notice of Case Reassignment Affidavit to Defe…" at bounding box center [1065, 202] width 266 height 26
select select "8"
click at [932, 189] on select "Add Event As PDF Packet Affidavit Notice of Case Reassignment Affidavit to Defe…" at bounding box center [1065, 202] width 266 height 26
select select
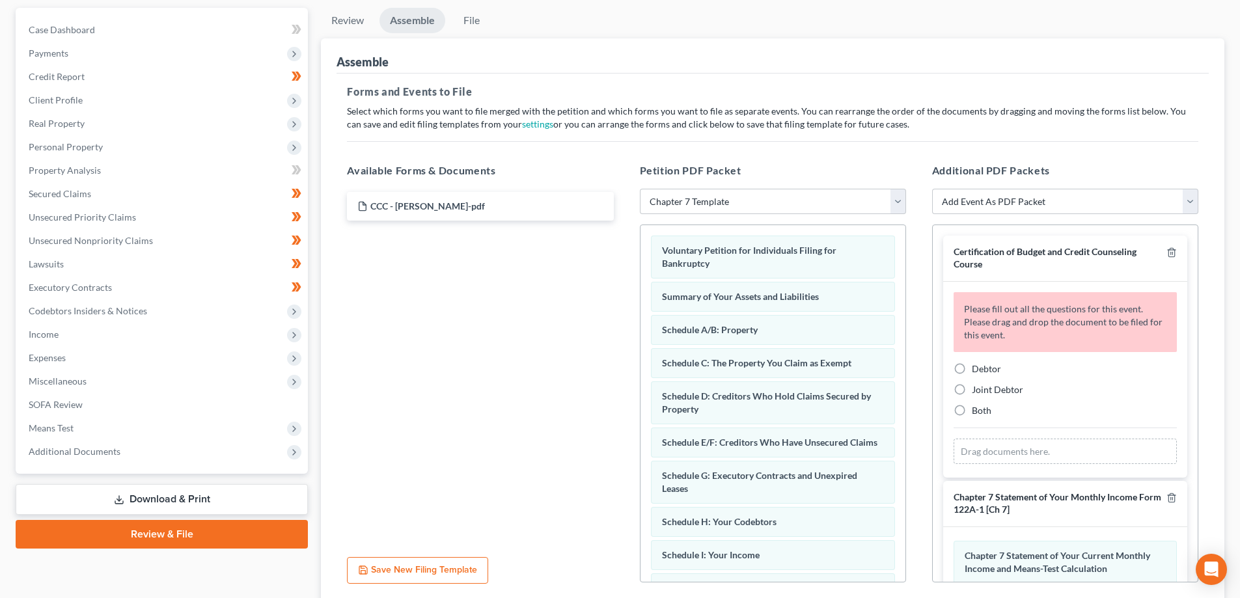
click at [972, 369] on label "Debtor" at bounding box center [986, 369] width 29 height 13
click at [977, 369] on input "Debtor" at bounding box center [981, 367] width 8 height 8
radio input "true"
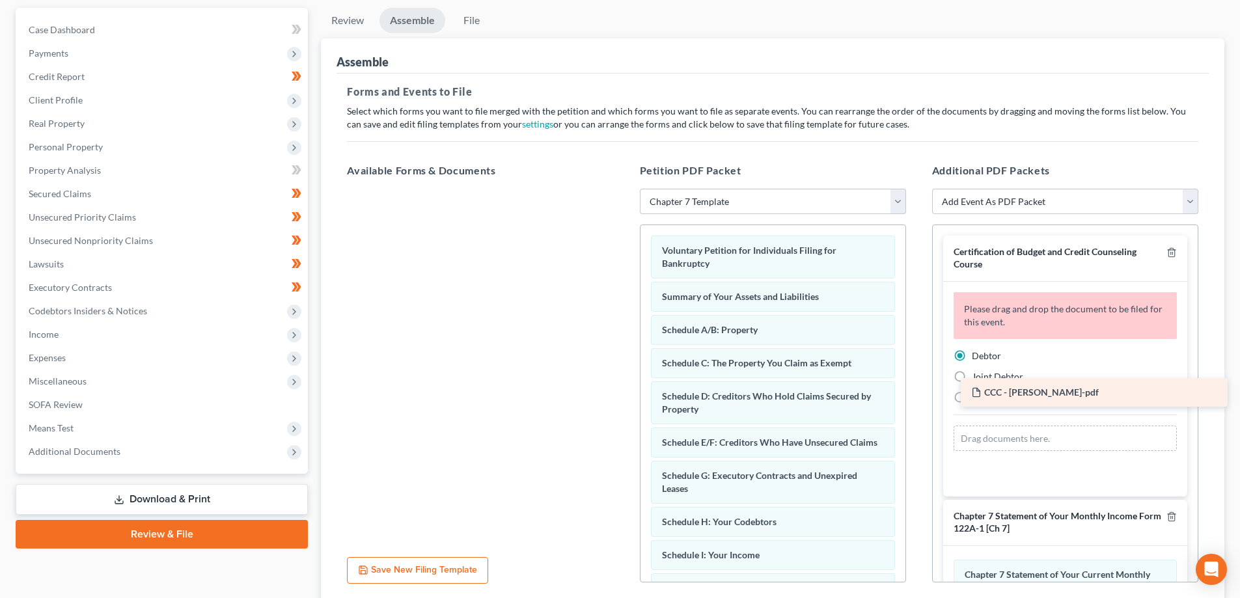
drag, startPoint x: 445, startPoint y: 202, endPoint x: 1048, endPoint y: 379, distance: 629.6
click at [624, 189] on div "CCC - [PERSON_NAME]-pdf CCC - [PERSON_NAME]-pdf" at bounding box center [479, 189] width 287 height 0
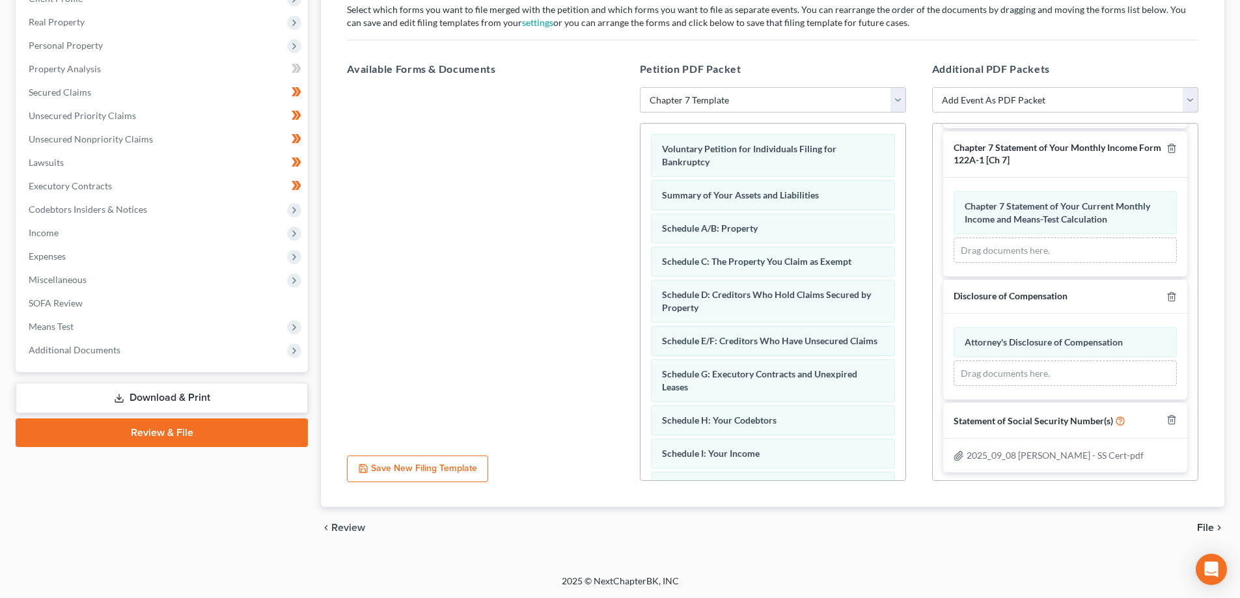
scroll to position [213, 0]
click at [1205, 524] on span "File" at bounding box center [1205, 528] width 17 height 10
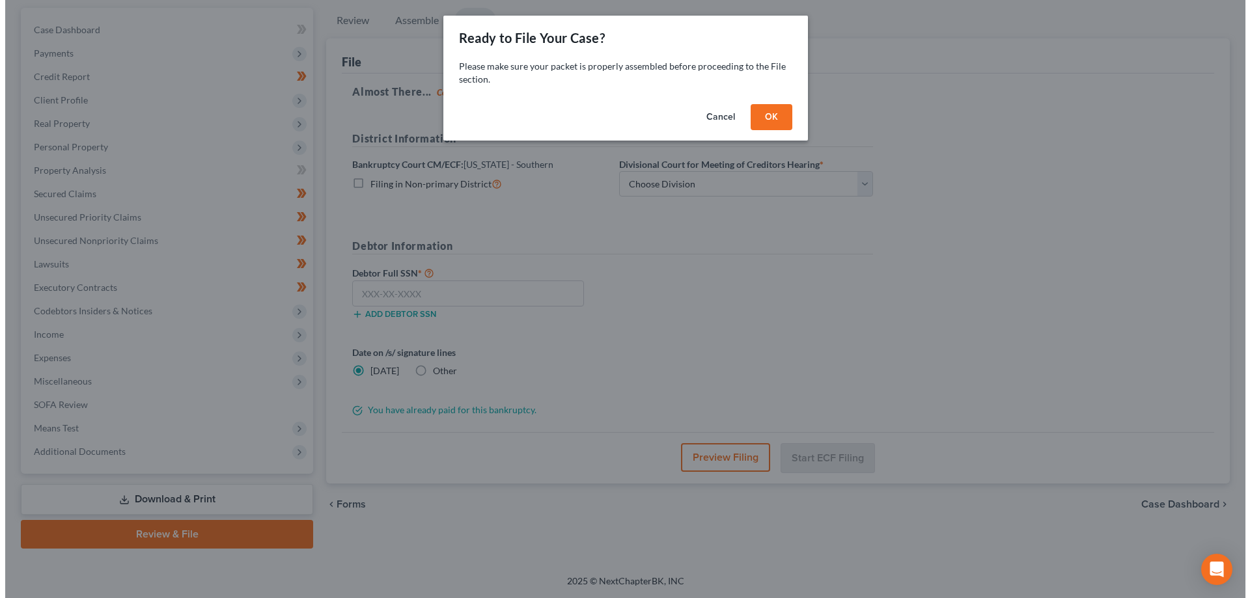
scroll to position [117, 0]
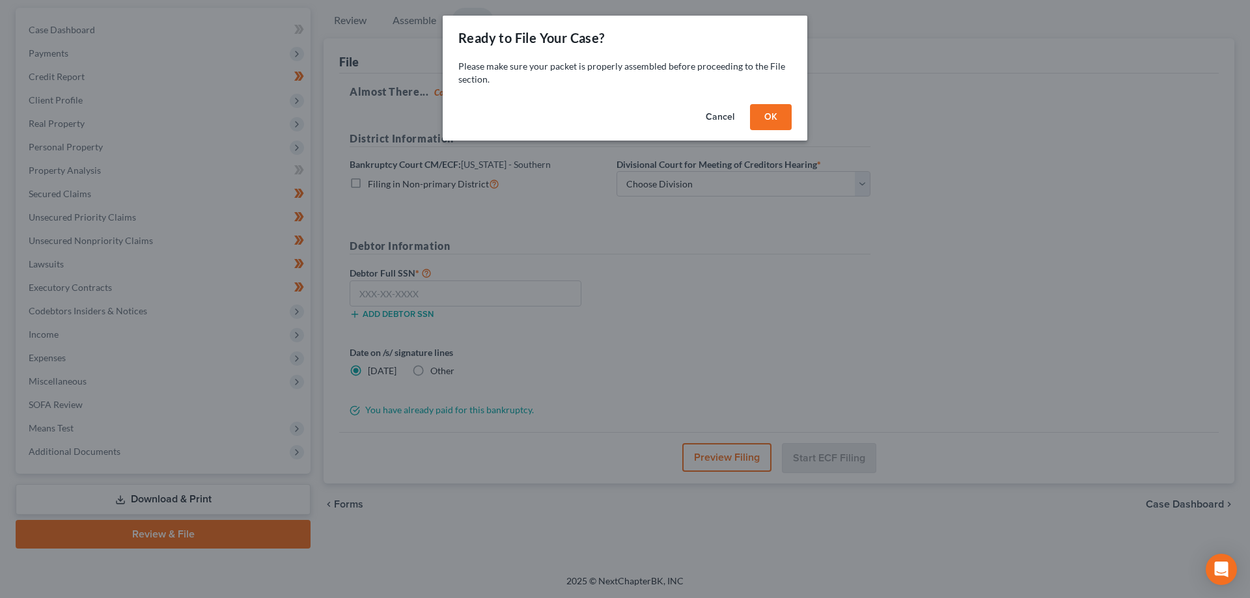
click at [779, 127] on button "OK" at bounding box center [771, 117] width 42 height 26
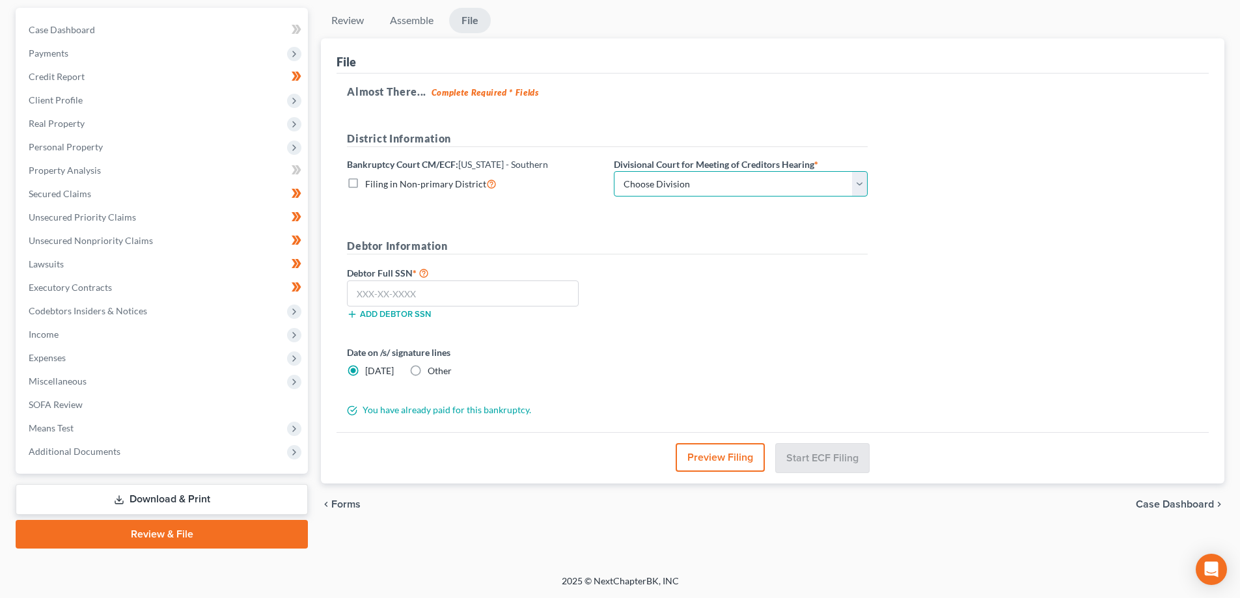
click at [657, 191] on select "Choose Division [GEOGRAPHIC_DATA] [GEOGRAPHIC_DATA] [GEOGRAPHIC_DATA]" at bounding box center [741, 184] width 254 height 26
select select "2"
click at [614, 171] on select "Choose Division [GEOGRAPHIC_DATA] [GEOGRAPHIC_DATA] [GEOGRAPHIC_DATA]" at bounding box center [741, 184] width 254 height 26
click at [469, 295] on input "text" at bounding box center [463, 294] width 232 height 26
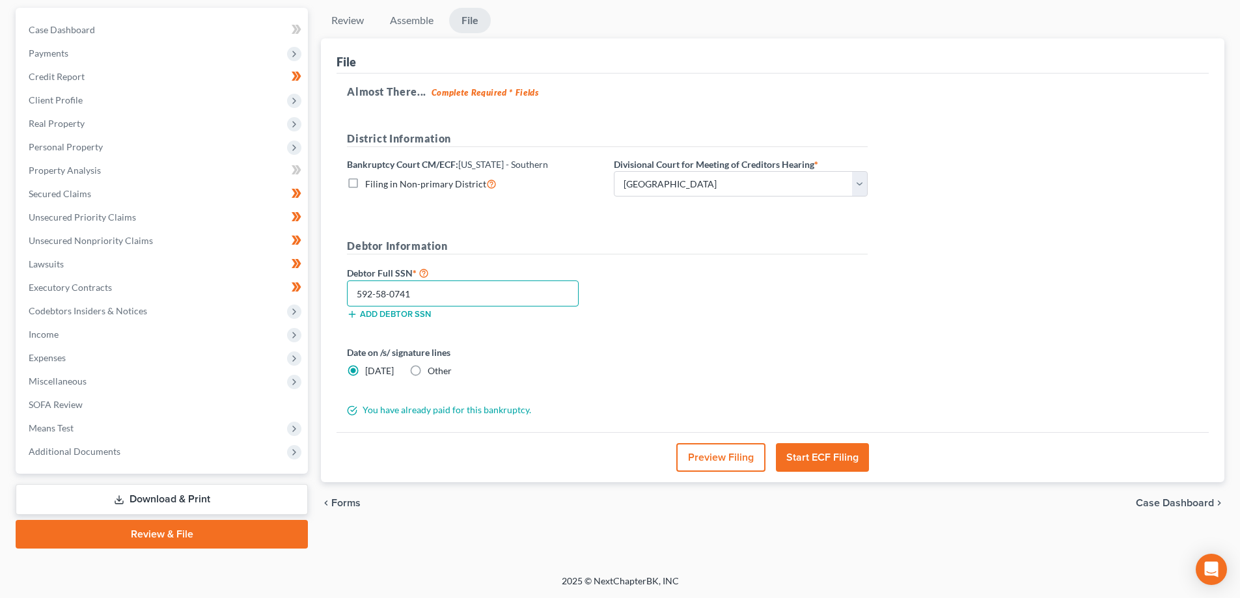
type input "592-58-0741"
click at [815, 452] on button "Start ECF Filing" at bounding box center [822, 457] width 93 height 29
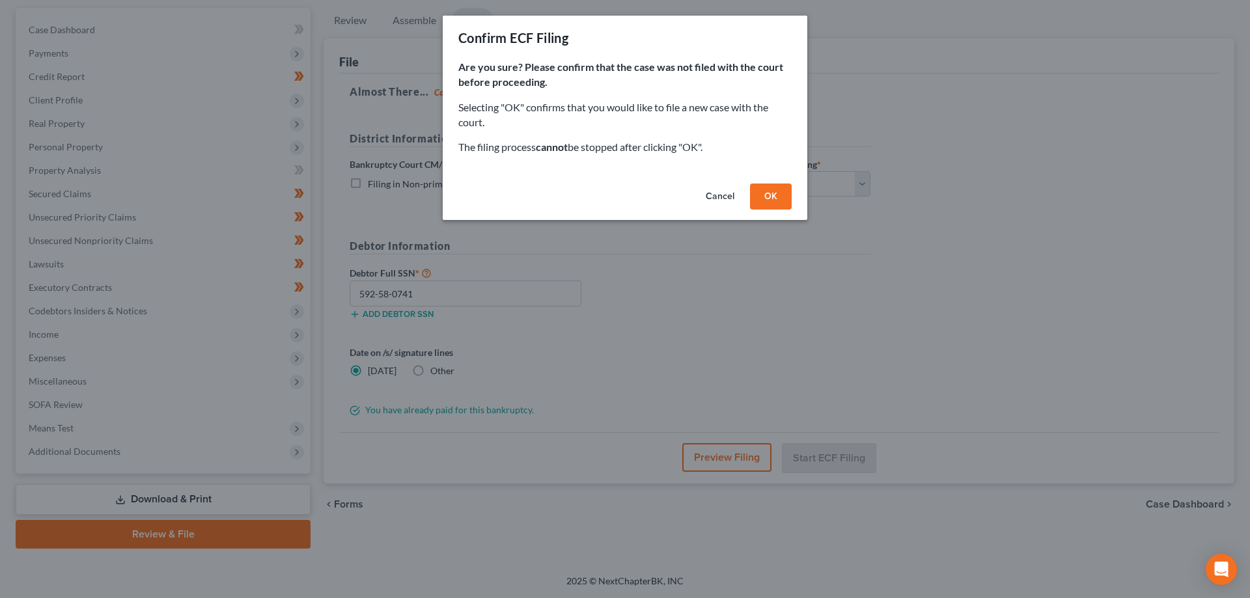
click at [784, 198] on button "OK" at bounding box center [771, 197] width 42 height 26
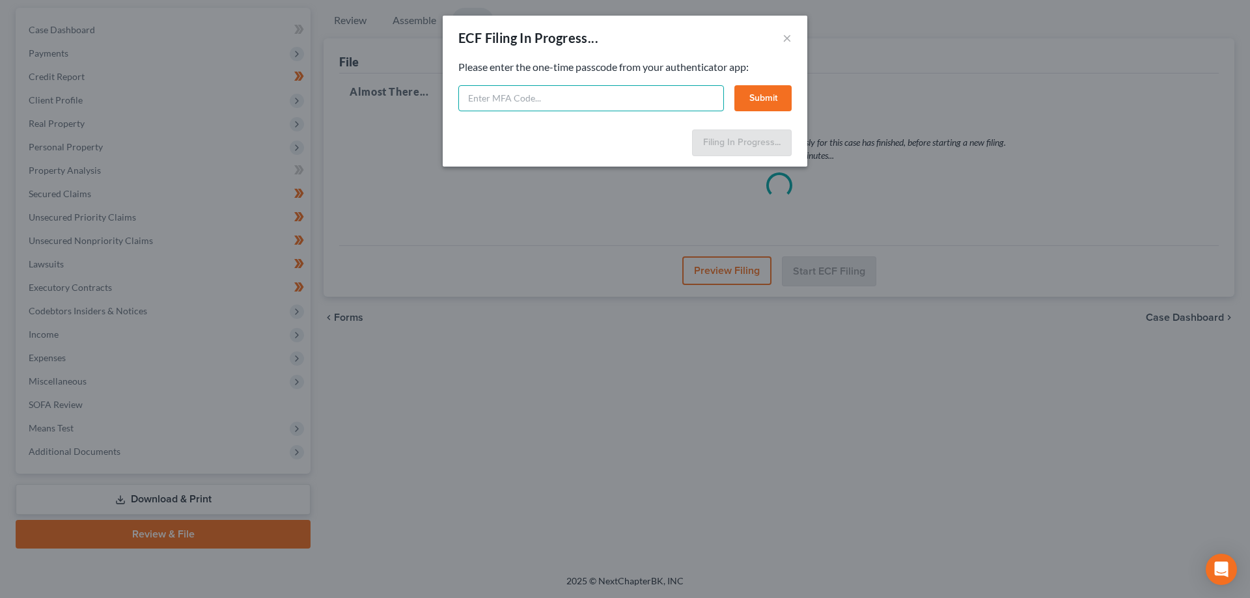
click at [577, 102] on input "text" at bounding box center [591, 98] width 266 height 26
type input "601432"
click at [761, 98] on button "Submit" at bounding box center [762, 98] width 57 height 26
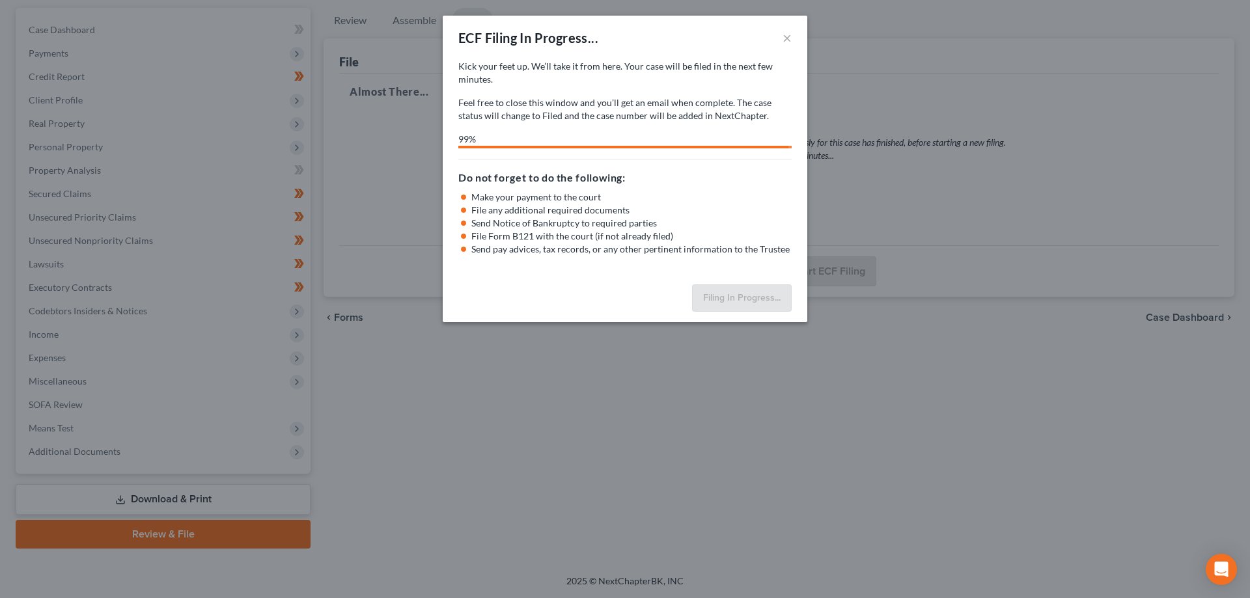
select select "2"
